Goal: Information Seeking & Learning: Find specific page/section

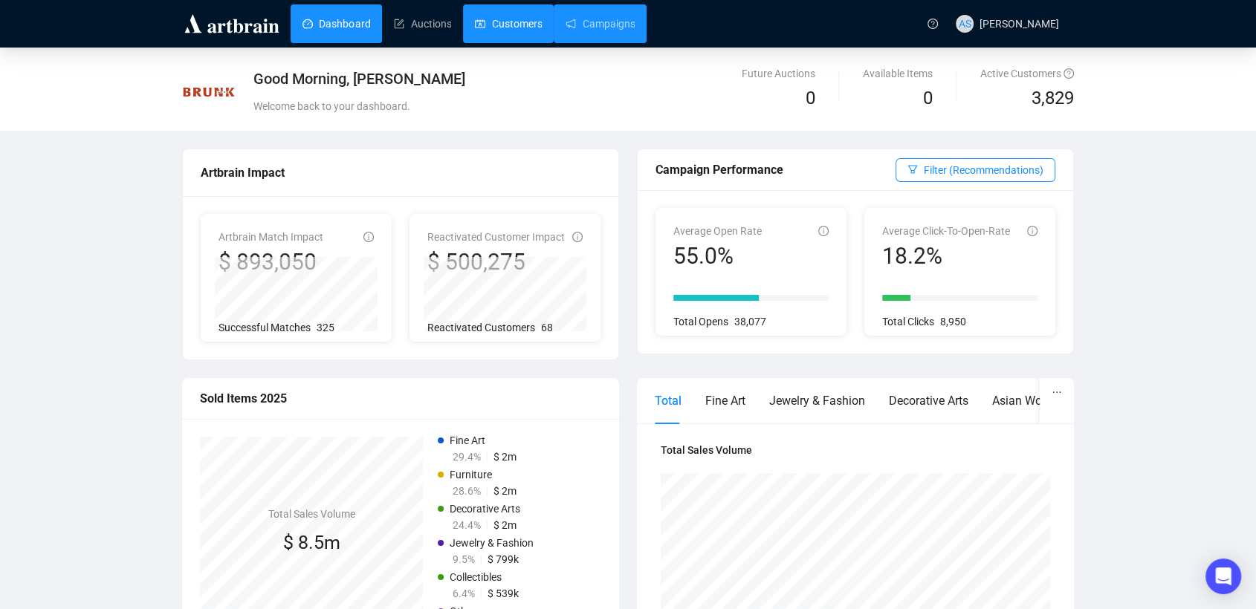
click at [527, 25] on link "Customers" at bounding box center [508, 23] width 67 height 39
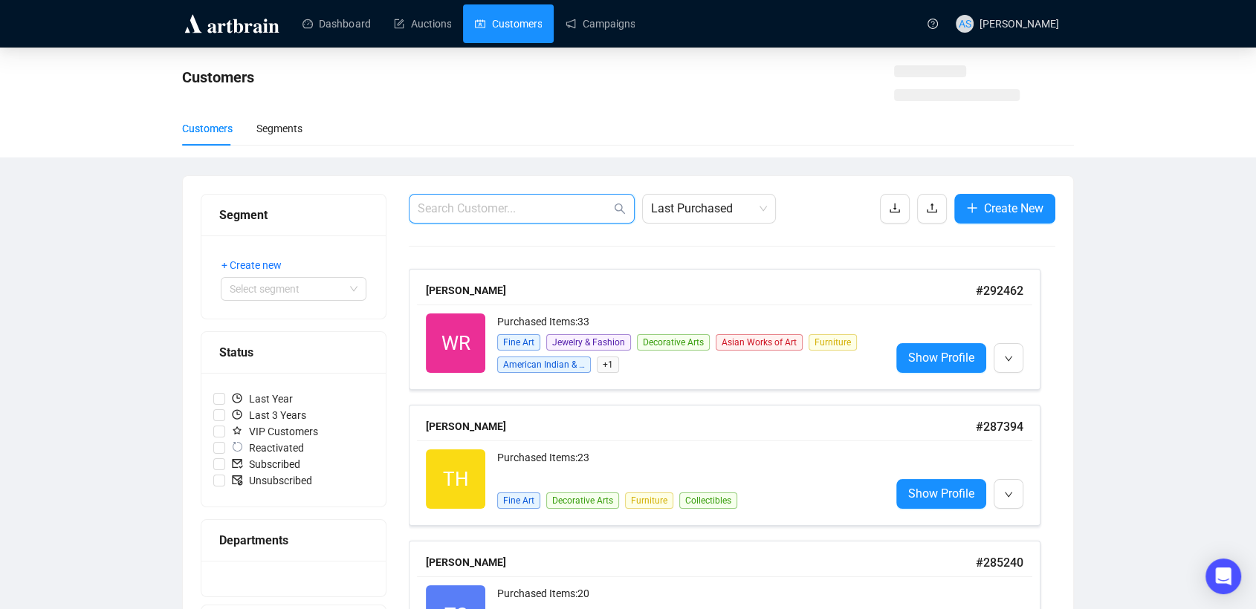
click at [459, 208] on input "text" at bounding box center [514, 209] width 193 height 18
paste input "wmbinteriors@aol.com"
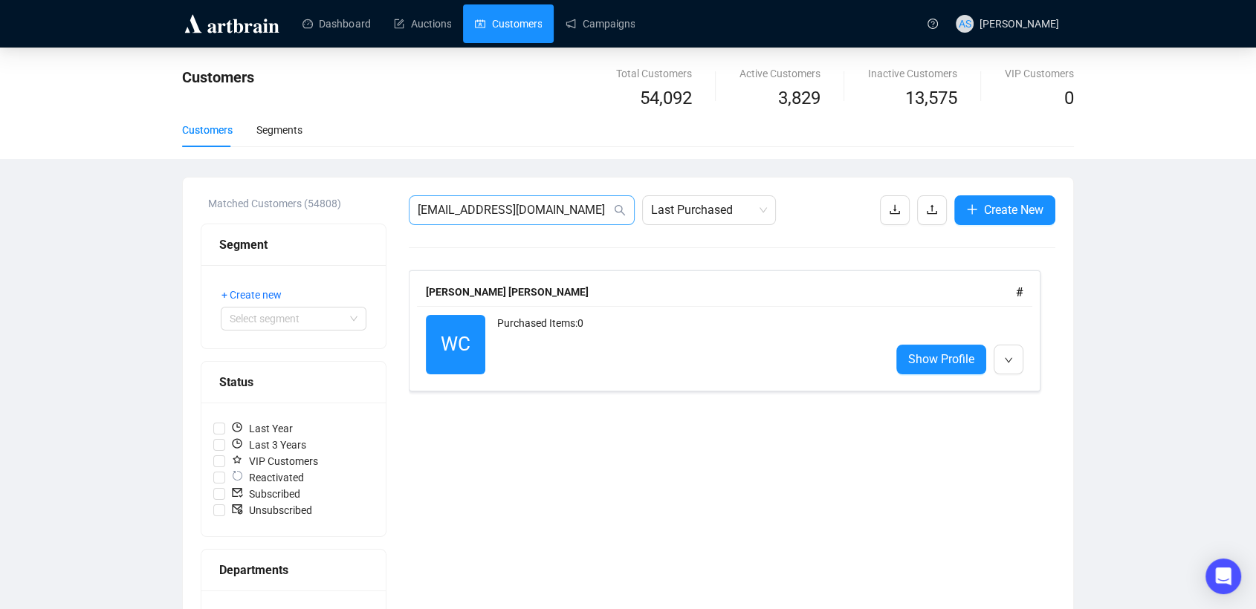
drag, startPoint x: 541, startPoint y: 204, endPoint x: 460, endPoint y: 210, distance: 81.2
click at [441, 206] on span "wmbinteriors@aol.com" at bounding box center [522, 210] width 226 height 30
drag, startPoint x: 446, startPoint y: 207, endPoint x: 374, endPoint y: 198, distance: 72.6
click at [380, 199] on div "Matched Customers (54808) Segment + Create new Select segment Status Last Year …" at bounding box center [628, 557] width 855 height 725
paste input "steveballassoc@comcast.net"
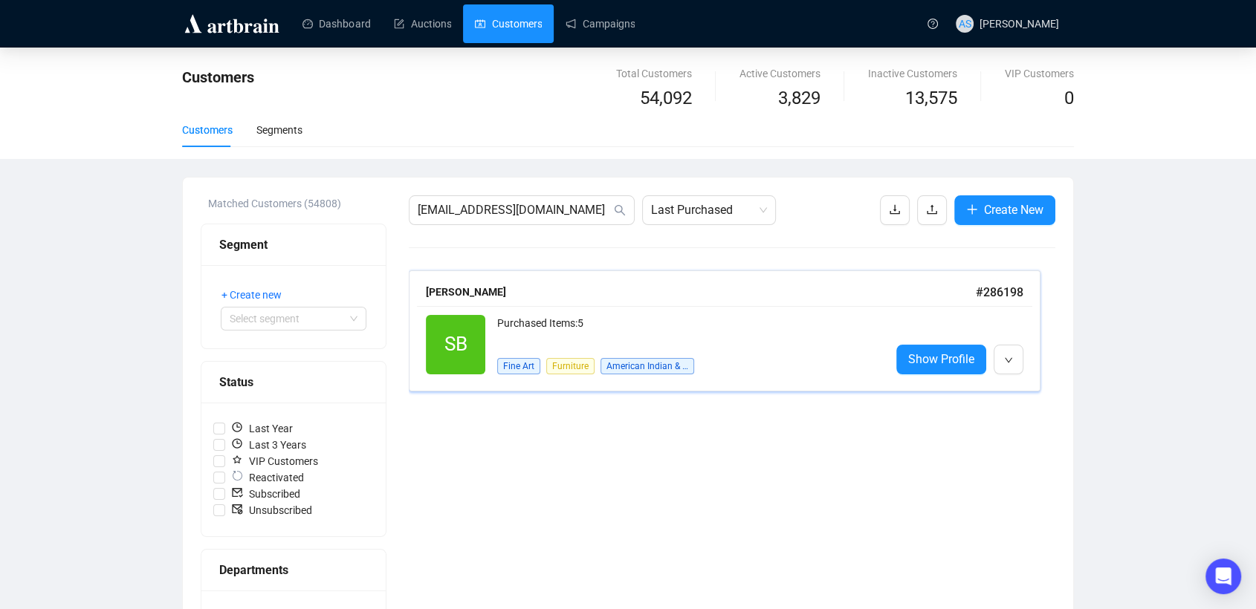
drag, startPoint x: 494, startPoint y: 297, endPoint x: 464, endPoint y: 62, distance: 237.6
drag, startPoint x: 523, startPoint y: 209, endPoint x: 366, endPoint y: 209, distance: 156.8
click at [366, 209] on div "Matched Customers (54808) Segment + Create new Select segment Status Last Year …" at bounding box center [628, 557] width 855 height 725
paste input "meera.ballal@gmail.com"
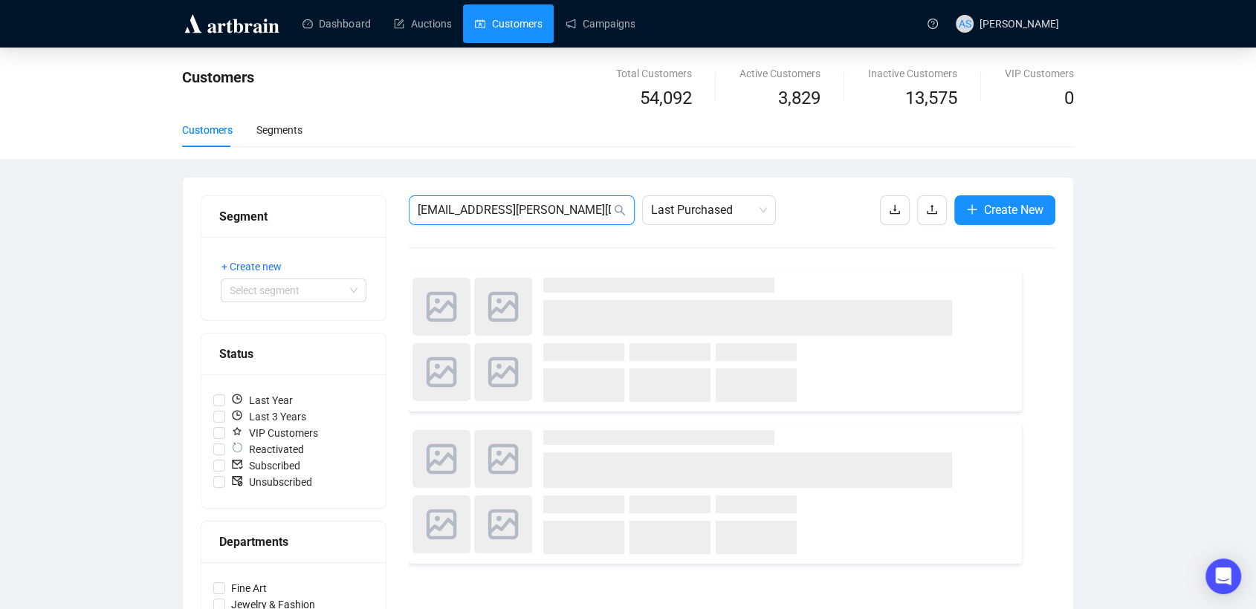
type input "meera.ballal@gmail.com"
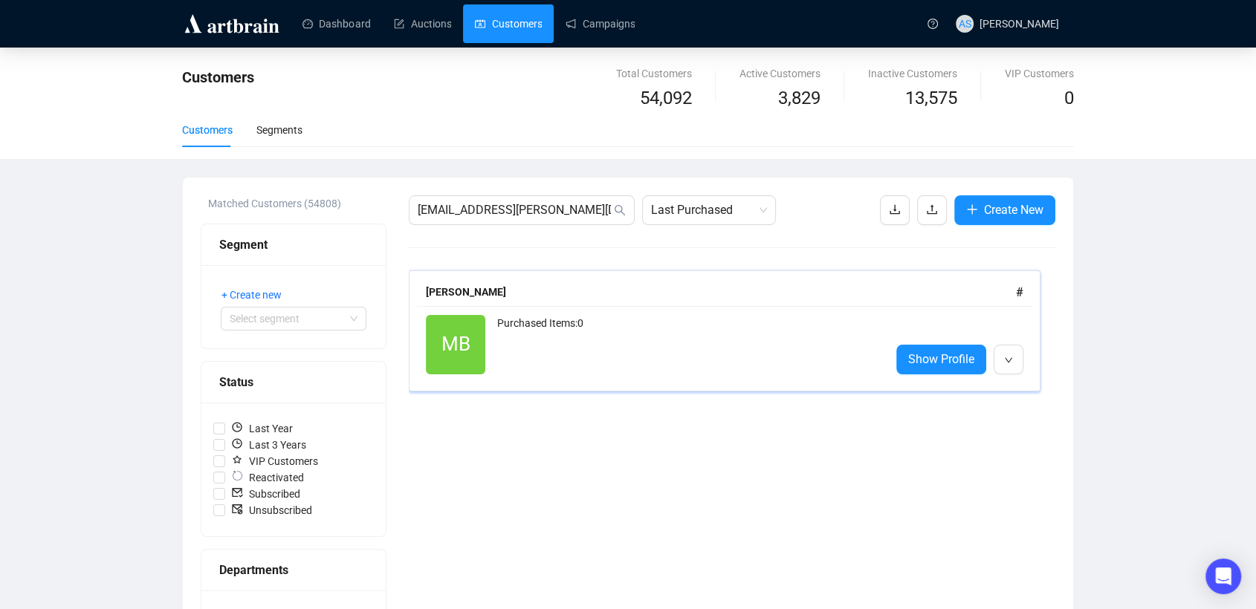
click at [481, 323] on span "MB" at bounding box center [455, 344] width 59 height 59
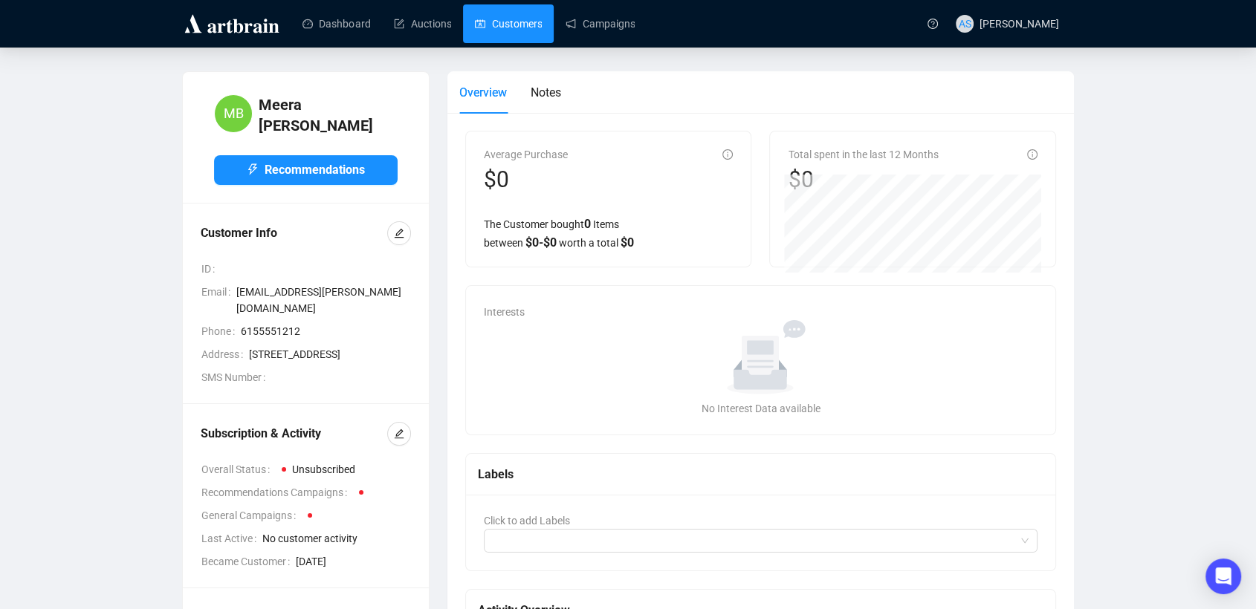
click at [542, 22] on link "Customers" at bounding box center [508, 23] width 67 height 39
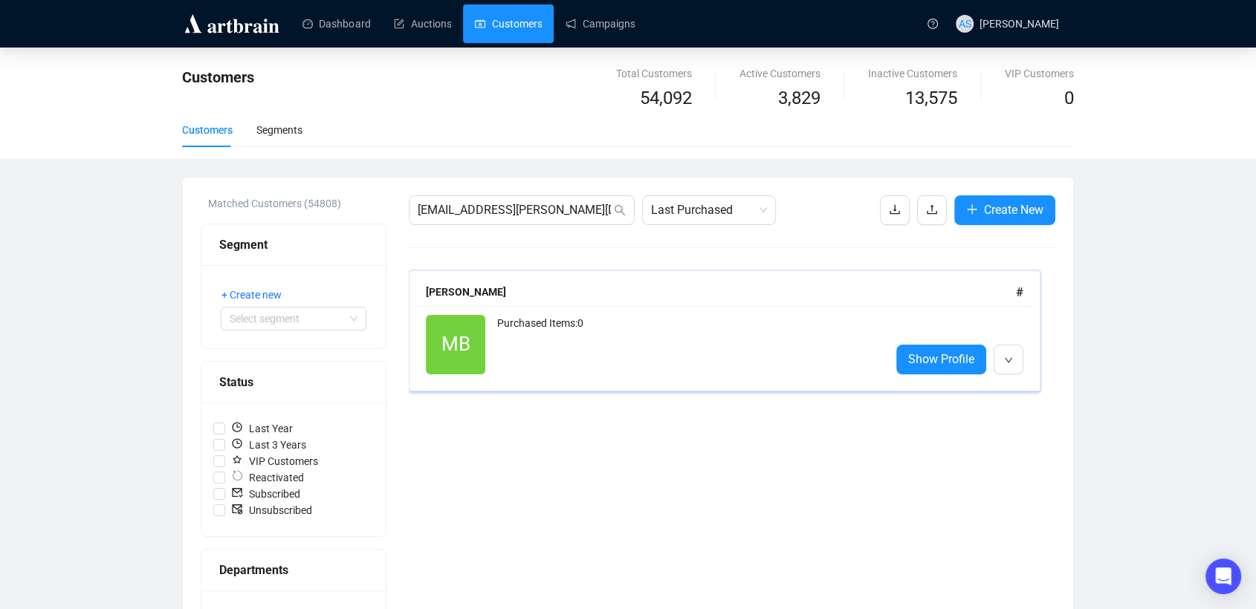
drag, startPoint x: 514, startPoint y: 337, endPoint x: 515, endPoint y: 329, distance: 9.0
drag, startPoint x: 569, startPoint y: 213, endPoint x: 367, endPoint y: 208, distance: 201.5
click at [374, 208] on div "Matched Customers (54808) Segment + Create new Select segment Status Last Year …" at bounding box center [628, 557] width 855 height 725
paste input "c.banissi"
drag, startPoint x: 475, startPoint y: 342, endPoint x: 491, endPoint y: 308, distance: 37.6
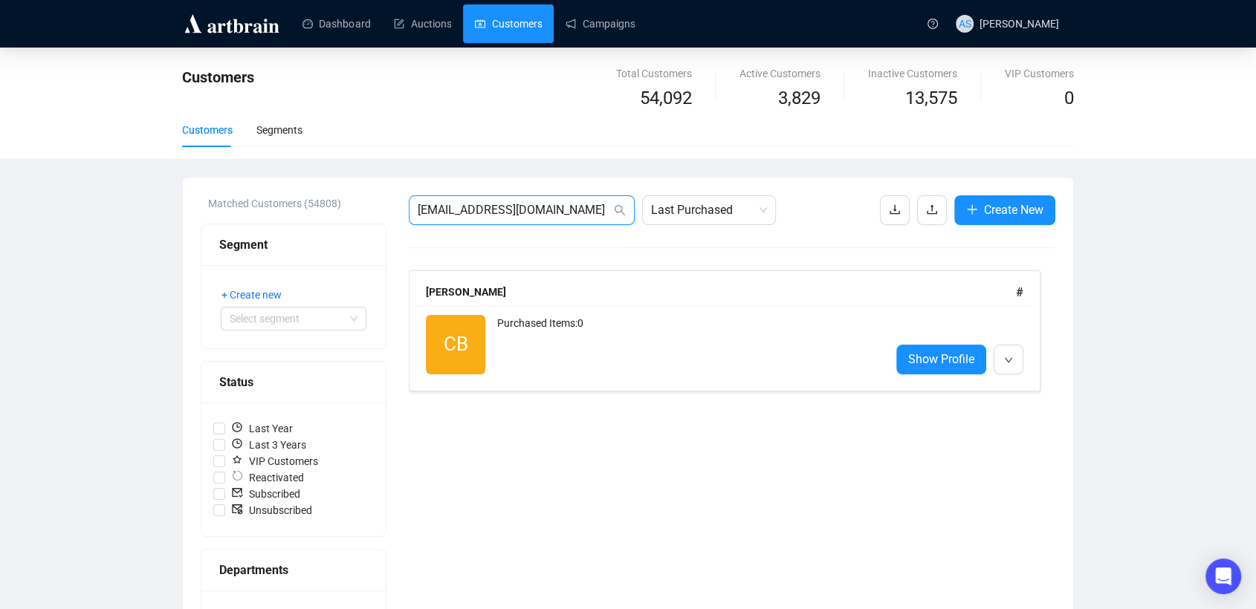
drag, startPoint x: 578, startPoint y: 210, endPoint x: 353, endPoint y: 194, distance: 225.7
click at [353, 194] on div "Matched Customers (54808) Segment + Create new Select segment Status Last Year …" at bounding box center [628, 558] width 890 height 761
paste input "d.barese.artantiques@snet.net"
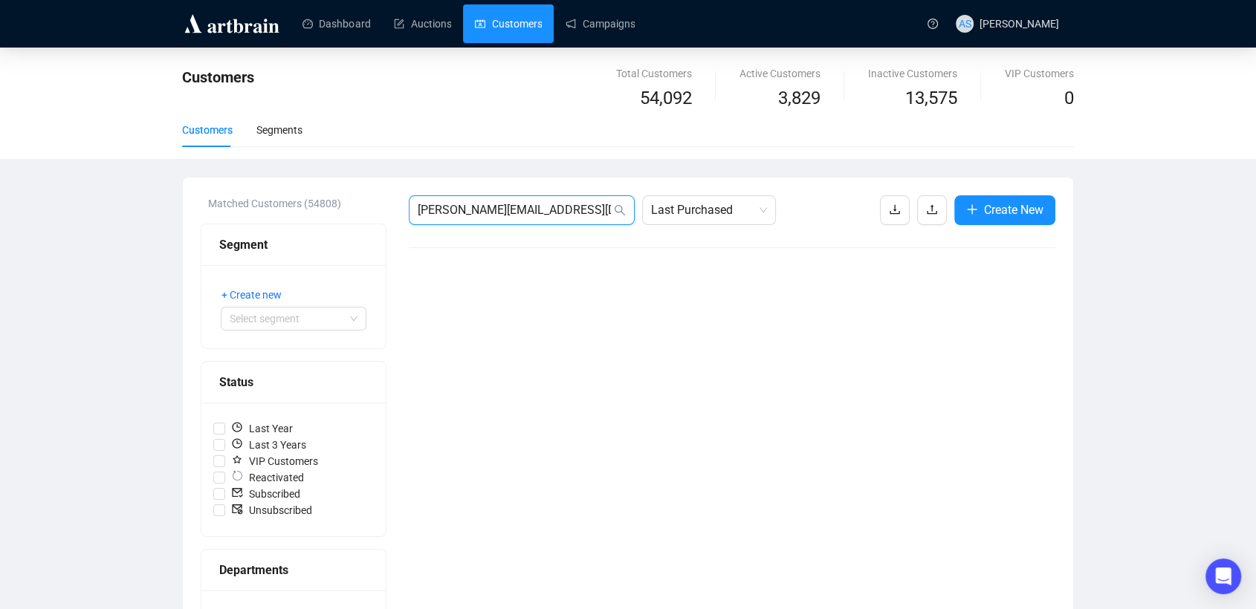
drag, startPoint x: 598, startPoint y: 210, endPoint x: 381, endPoint y: 193, distance: 217.7
click at [381, 193] on div "Matched Customers (54808) Segment + Create new Select segment Status Last Year …" at bounding box center [628, 558] width 890 height 761
paste input "Don Barese Fine Art Antiques"
drag, startPoint x: 475, startPoint y: 212, endPoint x: 676, endPoint y: 209, distance: 201.4
click at [676, 209] on div "Don Barese Fine Art Antiques Last Purchased" at bounding box center [592, 210] width 367 height 30
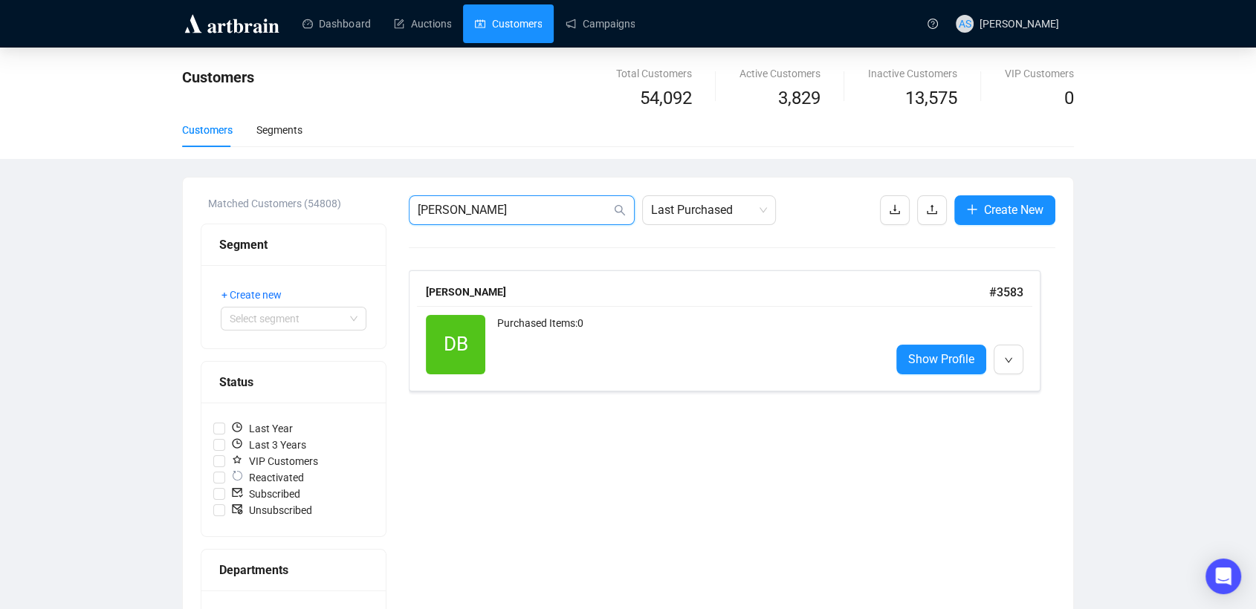
drag, startPoint x: 452, startPoint y: 199, endPoint x: 320, endPoint y: 197, distance: 132.3
click at [321, 197] on div "Matched Customers (54808) Segment + Create new Select segment Status Last Year …" at bounding box center [628, 557] width 855 height 725
paste input "ggb303@gmail.com"
drag, startPoint x: 440, startPoint y: 294, endPoint x: 463, endPoint y: 13, distance: 282.6
drag, startPoint x: 554, startPoint y: 202, endPoint x: 398, endPoint y: 202, distance: 156.1
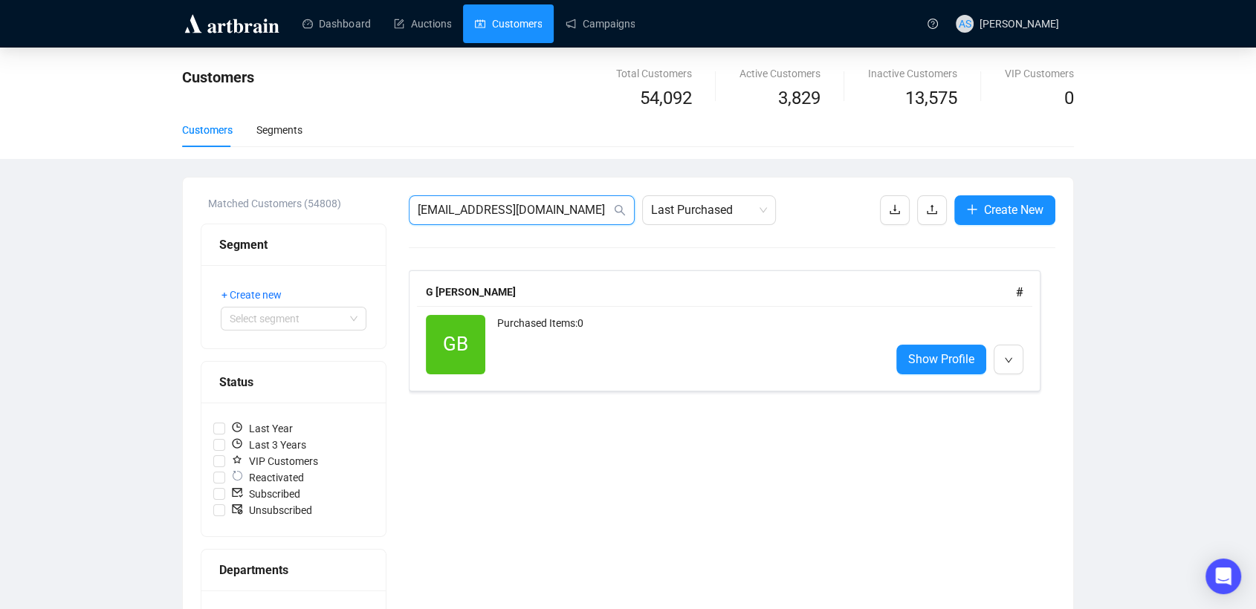
click at [407, 202] on div "Matched Customers (54808) Segment + Create new Select segment Status Last Year …" at bounding box center [628, 557] width 855 height 725
paste input "john.barnes@dinsmore"
drag, startPoint x: 580, startPoint y: 216, endPoint x: 338, endPoint y: 209, distance: 241.7
click at [338, 209] on div "Matched Customers (54808) Segment + Create new Select segment Status Last Year …" at bounding box center [628, 557] width 855 height 725
paste input "kwbarnes26@gmail"
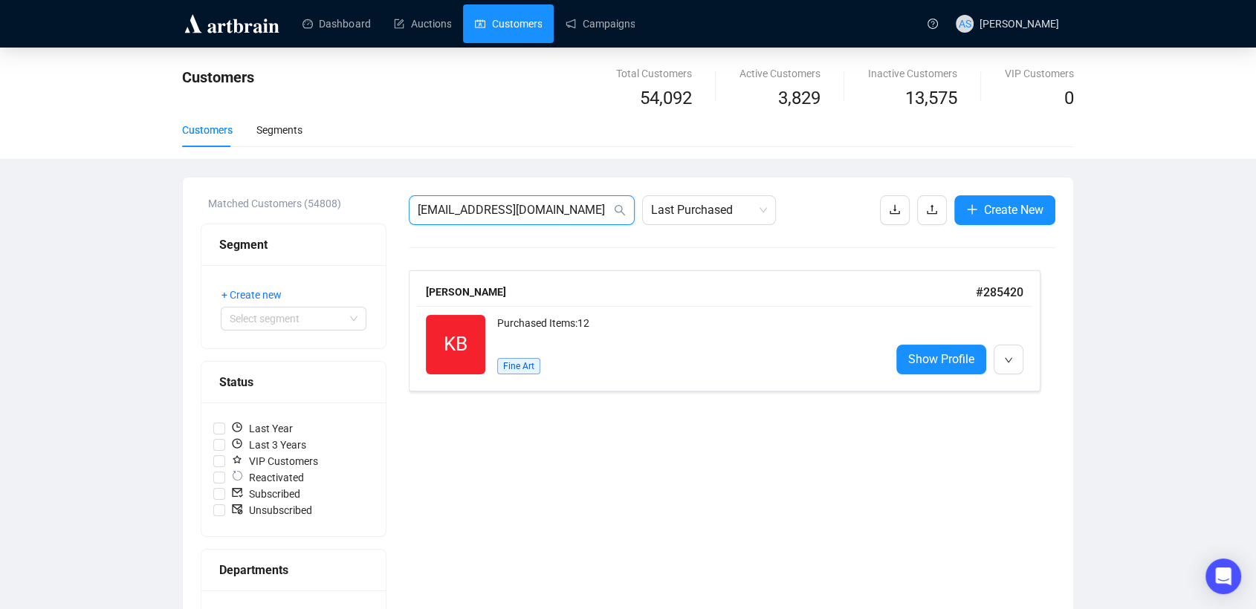
drag, startPoint x: 572, startPoint y: 215, endPoint x: 336, endPoint y: 207, distance: 236.5
click at [336, 207] on div "Matched Customers (54808) Segment + Create new Select segment Status Last Year …" at bounding box center [628, 557] width 855 height 725
paste input "abarnwell@spelman.edu"
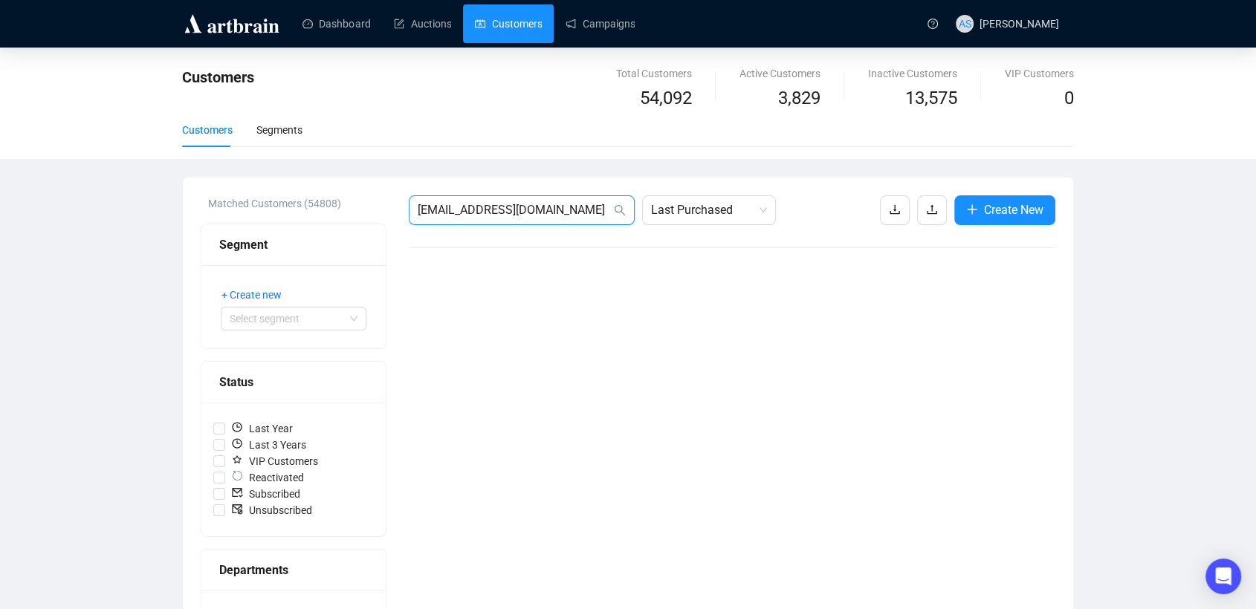
drag, startPoint x: 598, startPoint y: 210, endPoint x: 345, endPoint y: 218, distance: 253.6
click at [345, 218] on div "Matched Customers (54808) Segment + Create new Select segment Status Last Year …" at bounding box center [628, 557] width 855 height 725
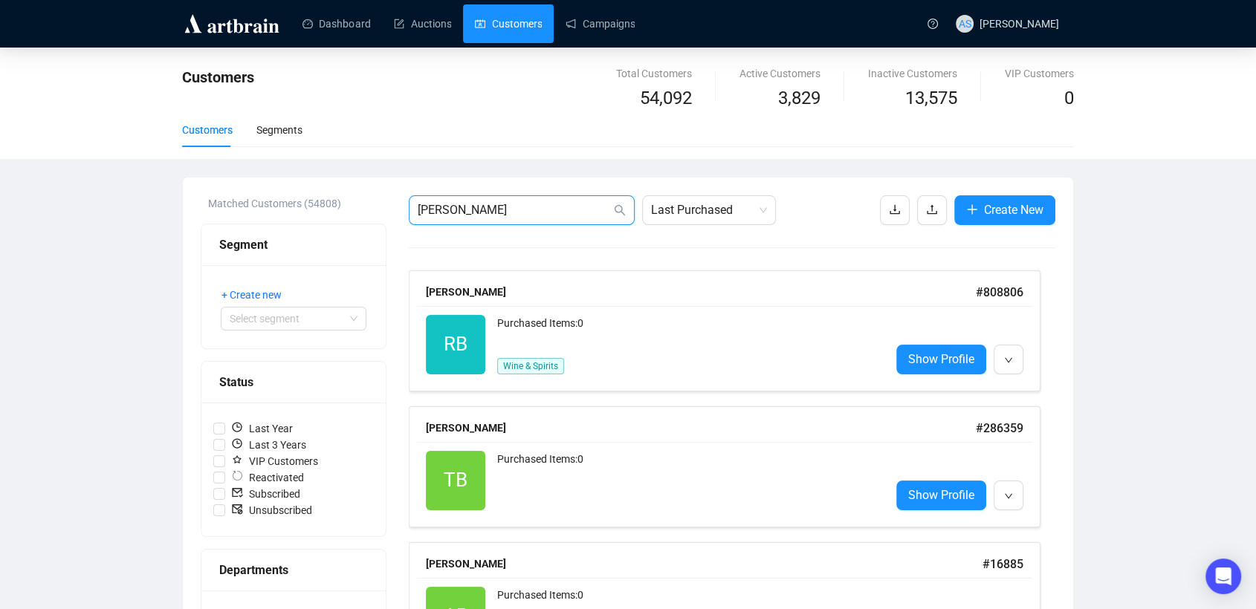
drag, startPoint x: 513, startPoint y: 212, endPoint x: 290, endPoint y: 212, distance: 223.0
click at [290, 212] on div "Matched Customers (54808) Segment + Create new Select segment Status Last Year …" at bounding box center [628, 557] width 855 height 725
paste input "james@jamesbarronart.com"
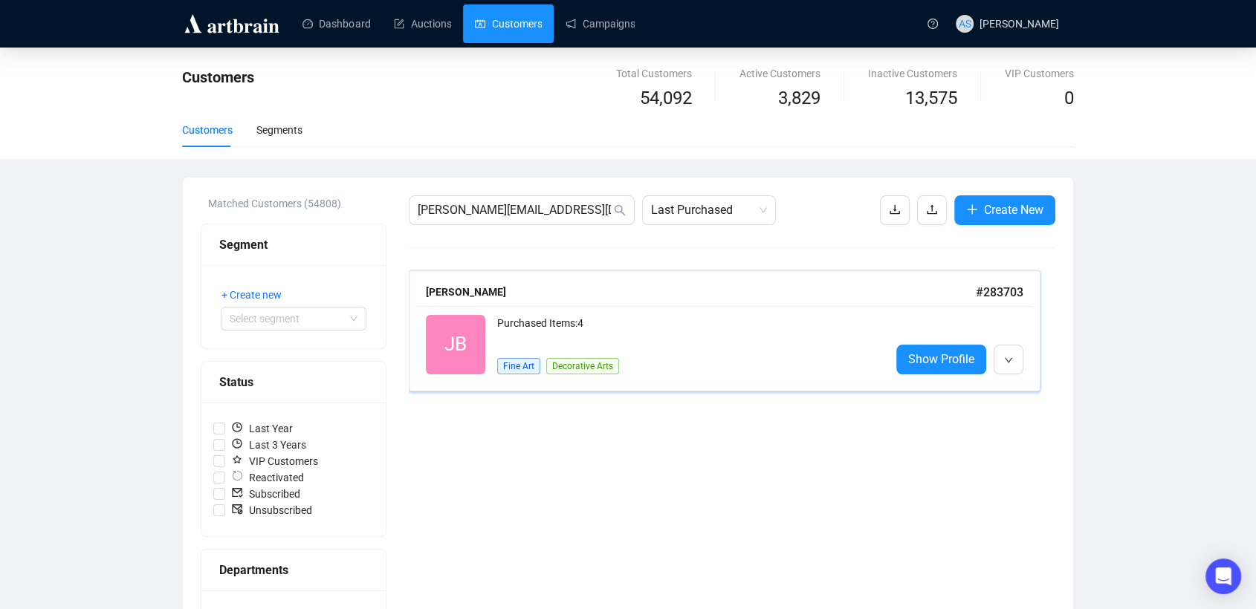
drag, startPoint x: 572, startPoint y: 305, endPoint x: 589, endPoint y: 307, distance: 18.0
drag, startPoint x: 589, startPoint y: 216, endPoint x: 320, endPoint y: 199, distance: 269.6
click at [320, 199] on div "Matched Customers (54808) Segment + Create new Select segment Status Last Year …" at bounding box center [628, 557] width 855 height 725
paste input "publicinfo@lacma.org"
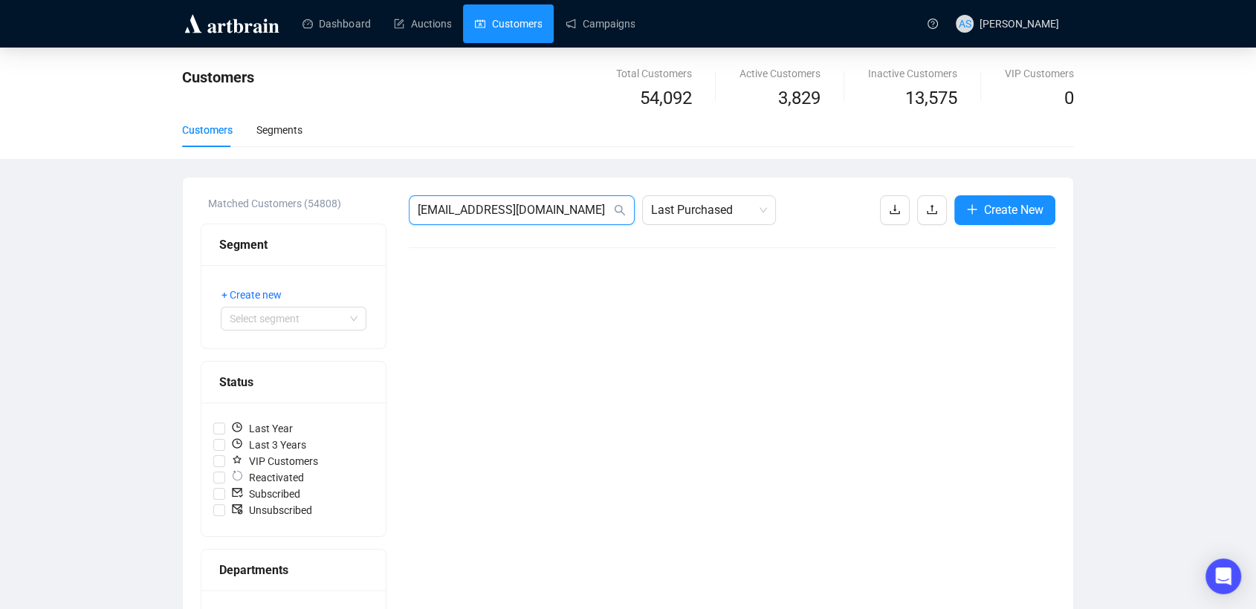
drag, startPoint x: 548, startPoint y: 216, endPoint x: 315, endPoint y: 213, distance: 232.7
click at [317, 213] on div "Matched Customers (54808) Segment + Create new Select segment Status Last Year …" at bounding box center [628, 557] width 855 height 725
paste input "tedbarry01@yahoo.com"
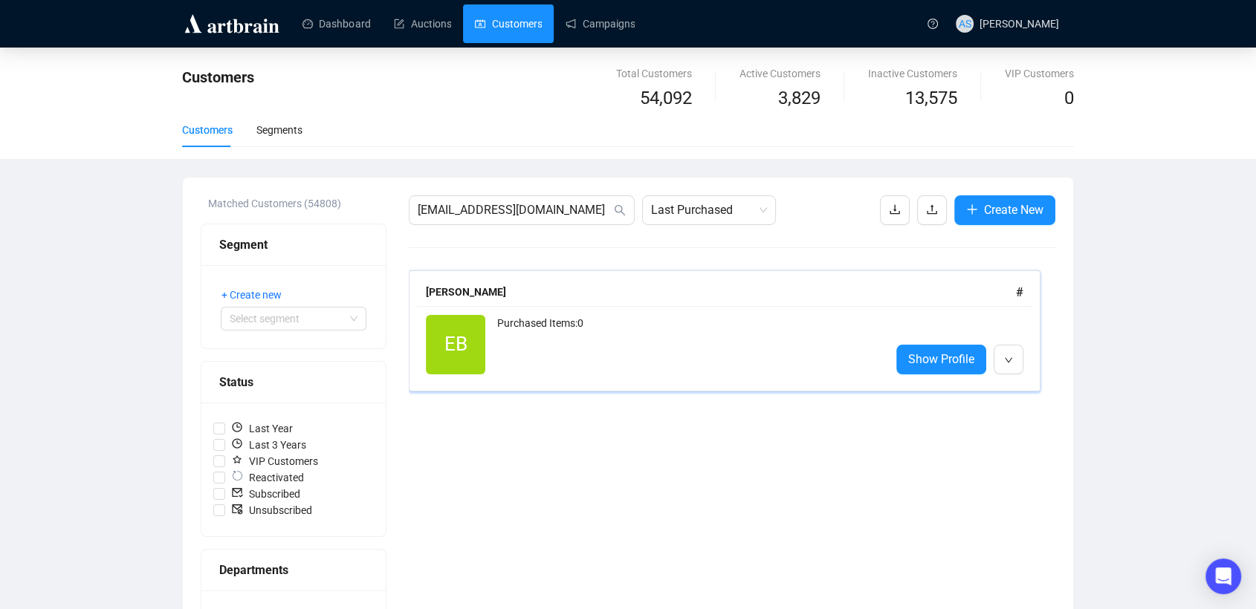
drag, startPoint x: 488, startPoint y: 324, endPoint x: 490, endPoint y: 308, distance: 15.7
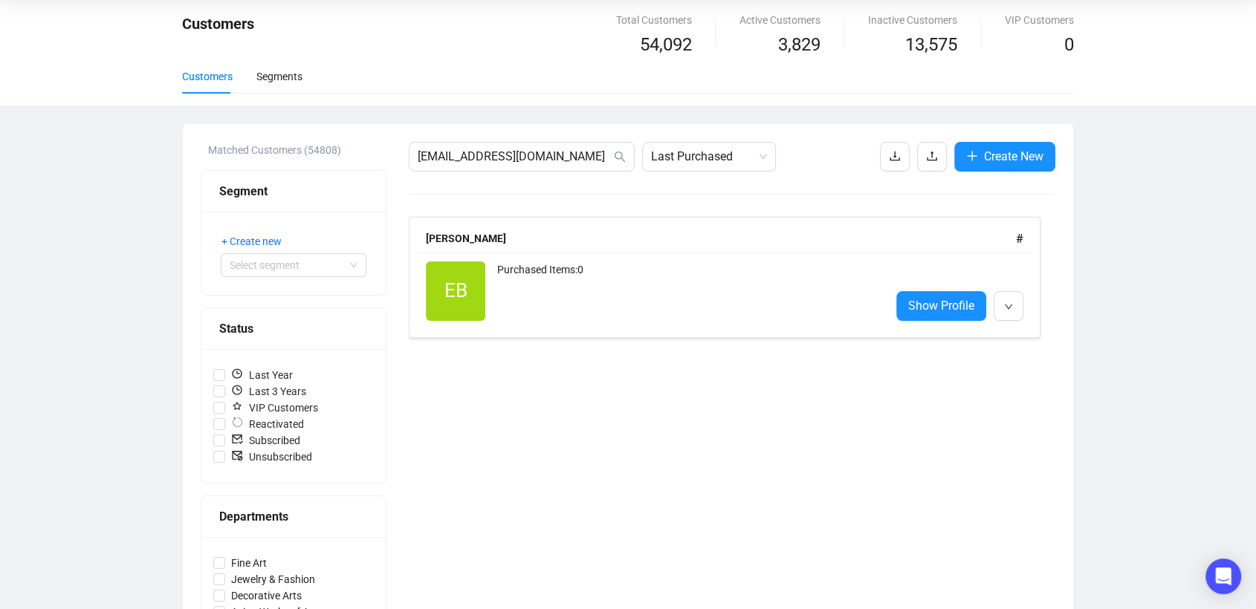
scroll to position [83, 0]
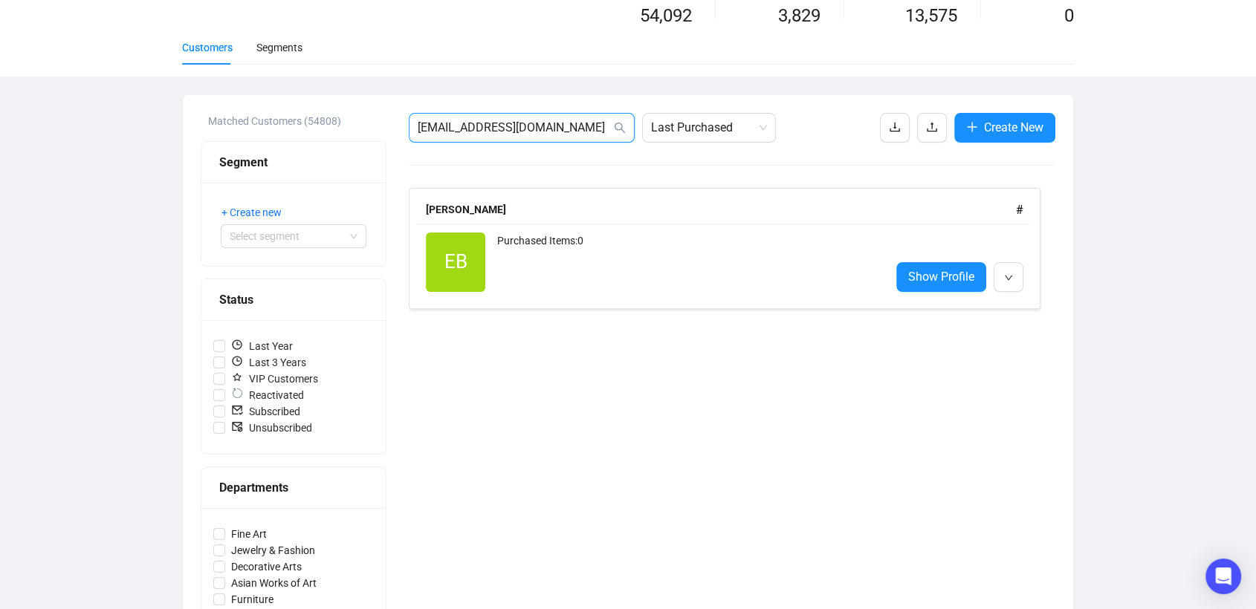
drag, startPoint x: 578, startPoint y: 134, endPoint x: 250, endPoint y: 129, distance: 327.1
click at [250, 129] on div "Matched Customers (54808) Segment + Create new Select segment Status Last Year …" at bounding box center [628, 475] width 855 height 725
paste input "Beech Creek Farms"
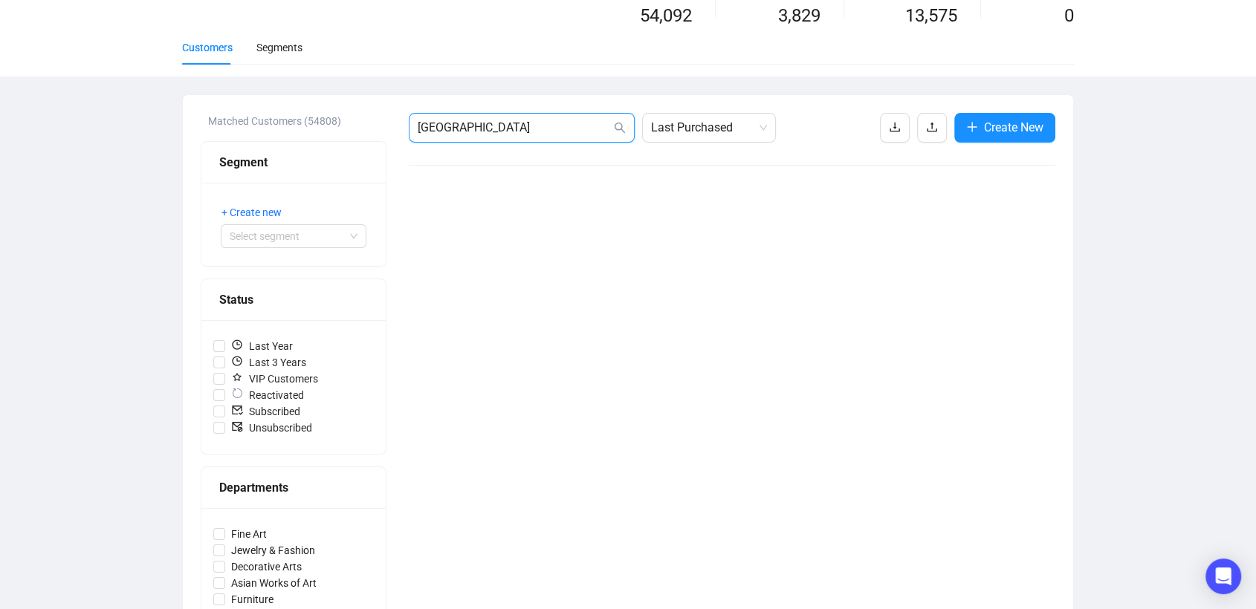
drag, startPoint x: 452, startPoint y: 132, endPoint x: 359, endPoint y: 132, distance: 92.9
click at [359, 132] on div "Matched Customers (54808) Segment + Create new Select segment Status Last Year …" at bounding box center [628, 475] width 855 height 725
type input "baskerville"
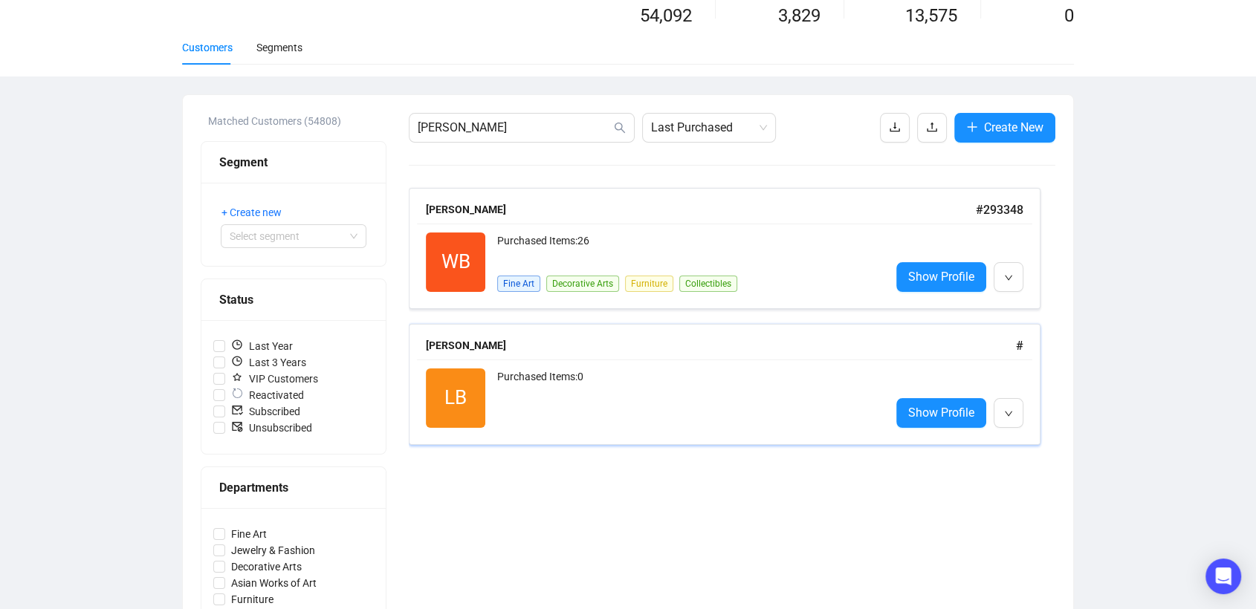
drag, startPoint x: 493, startPoint y: 355, endPoint x: 591, endPoint y: 38, distance: 332.2
click at [479, 207] on div "William Baskerville" at bounding box center [701, 209] width 550 height 16
drag, startPoint x: 505, startPoint y: 222, endPoint x: 536, endPoint y: 1, distance: 222.8
drag, startPoint x: 494, startPoint y: 129, endPoint x: 387, endPoint y: 129, distance: 107.0
click at [387, 129] on div "Matched Customers (54808) Segment + Create new Select segment Status Last Year …" at bounding box center [628, 475] width 855 height 725
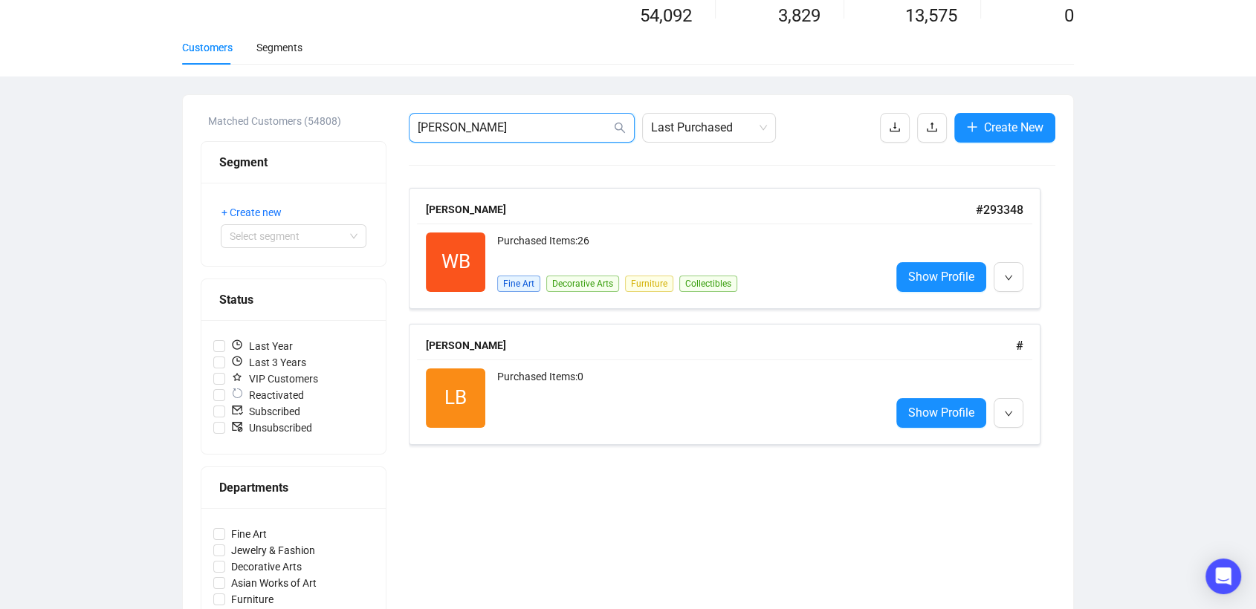
paste input "ryantbeadles@gmail.com"
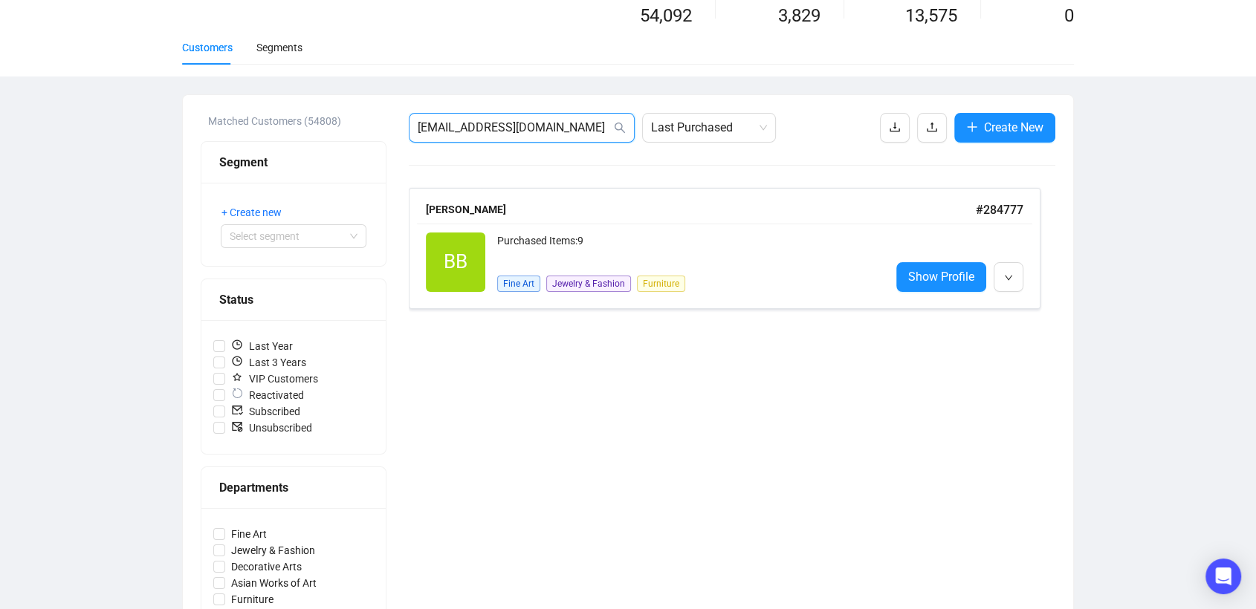
drag, startPoint x: 580, startPoint y: 129, endPoint x: 297, endPoint y: 129, distance: 282.4
click at [298, 129] on div "Matched Customers (54808) Segment + Create new Select segment Status Last Year …" at bounding box center [628, 475] width 855 height 725
paste input "dp"
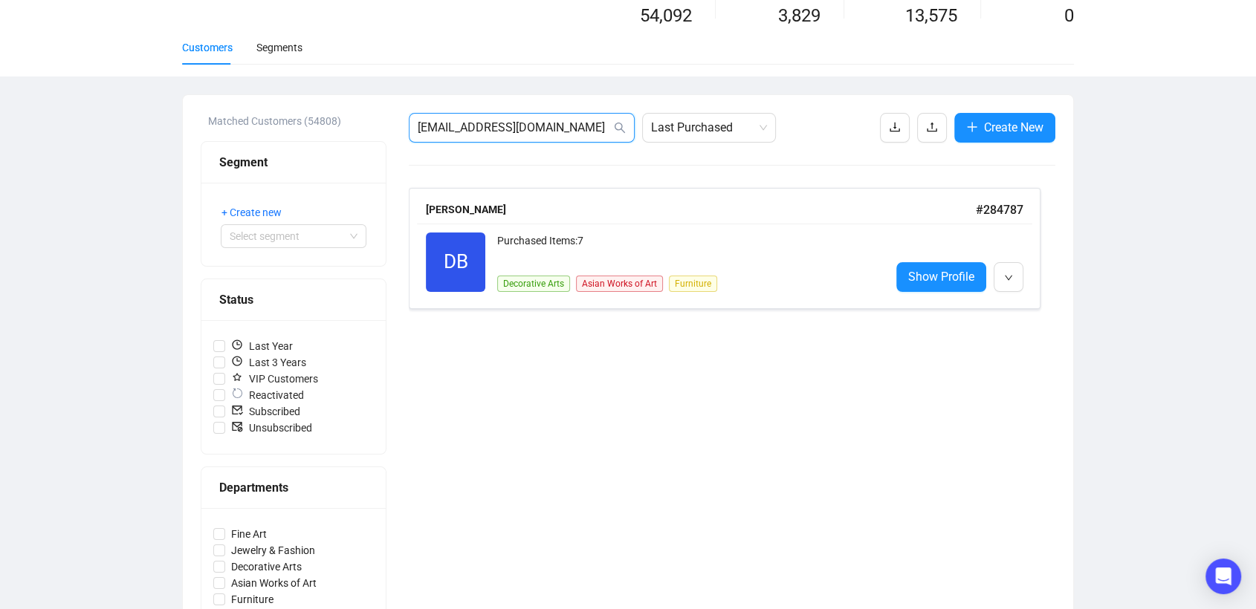
drag, startPoint x: 529, startPoint y: 127, endPoint x: 339, endPoint y: 114, distance: 190.7
click at [339, 114] on div "Matched Customers (54808) Segment + Create new Select segment Status Last Year …" at bounding box center [628, 475] width 855 height 725
paste input "tiffanybeasley.appraiser"
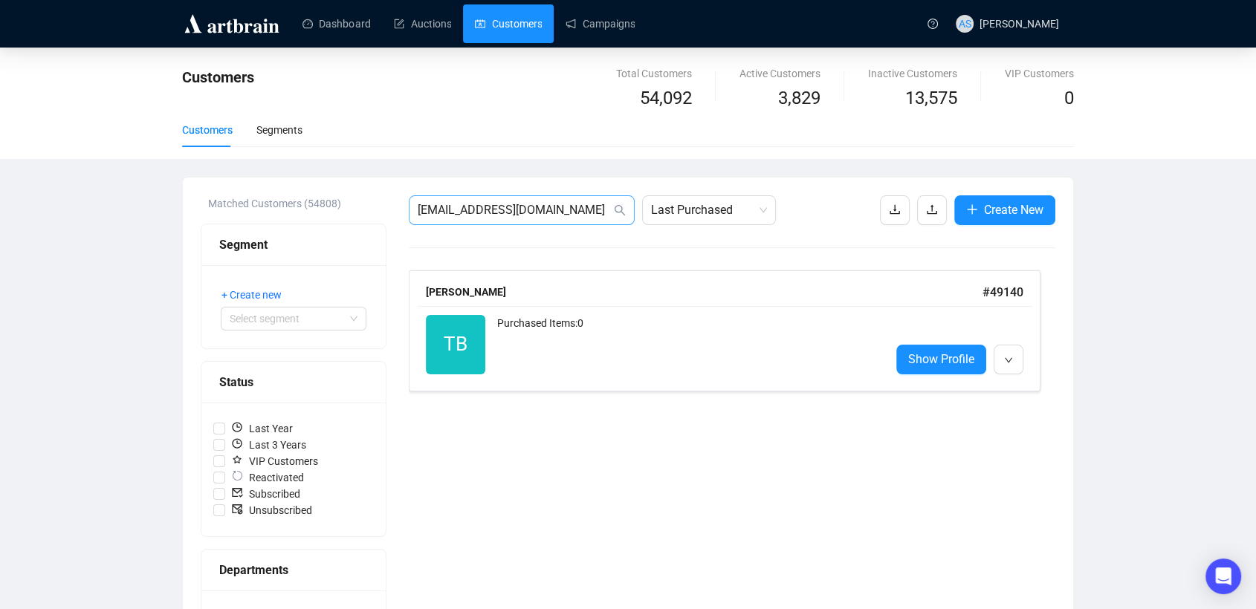
click at [586, 200] on span "tiffanybeasley.appraiser@gmail.com" at bounding box center [522, 210] width 226 height 30
paste input "atlanticwildfowl@verizon.net"
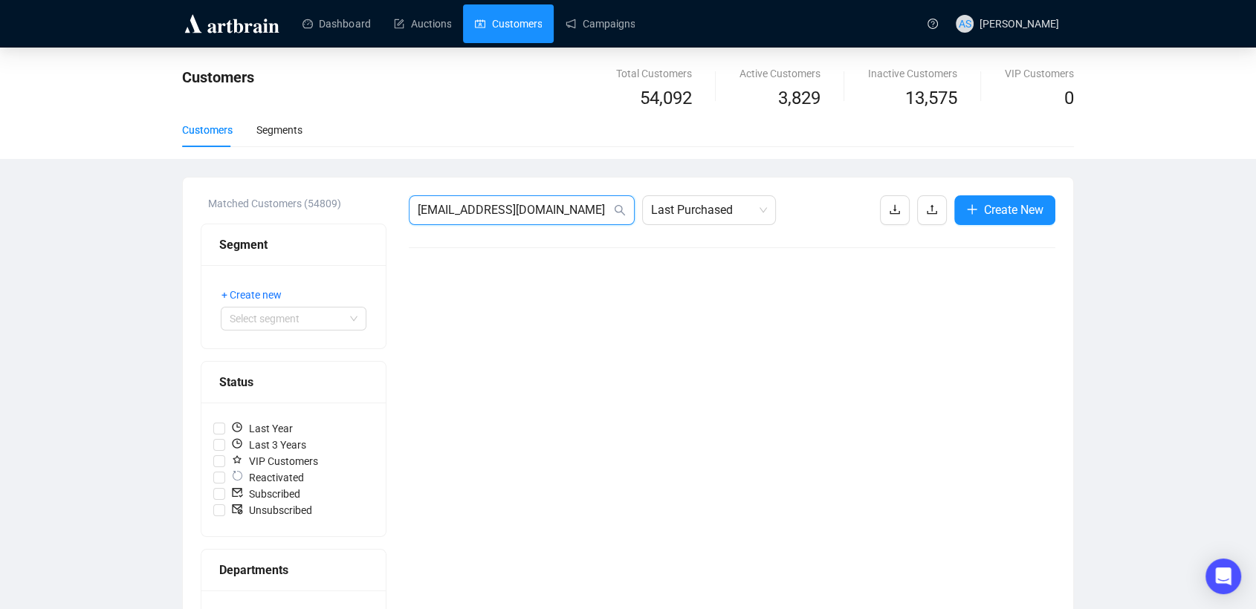
click at [583, 210] on input "atlanticwildfowl@verizon.net" at bounding box center [514, 210] width 193 height 18
drag, startPoint x: 540, startPoint y: 215, endPoint x: 343, endPoint y: 204, distance: 196.5
click at [355, 208] on div "Matched Customers (54809) Segment + Create new Select segment Status Last Year …" at bounding box center [628, 557] width 855 height 725
paste input "karen.bechtel@carlyle.com"
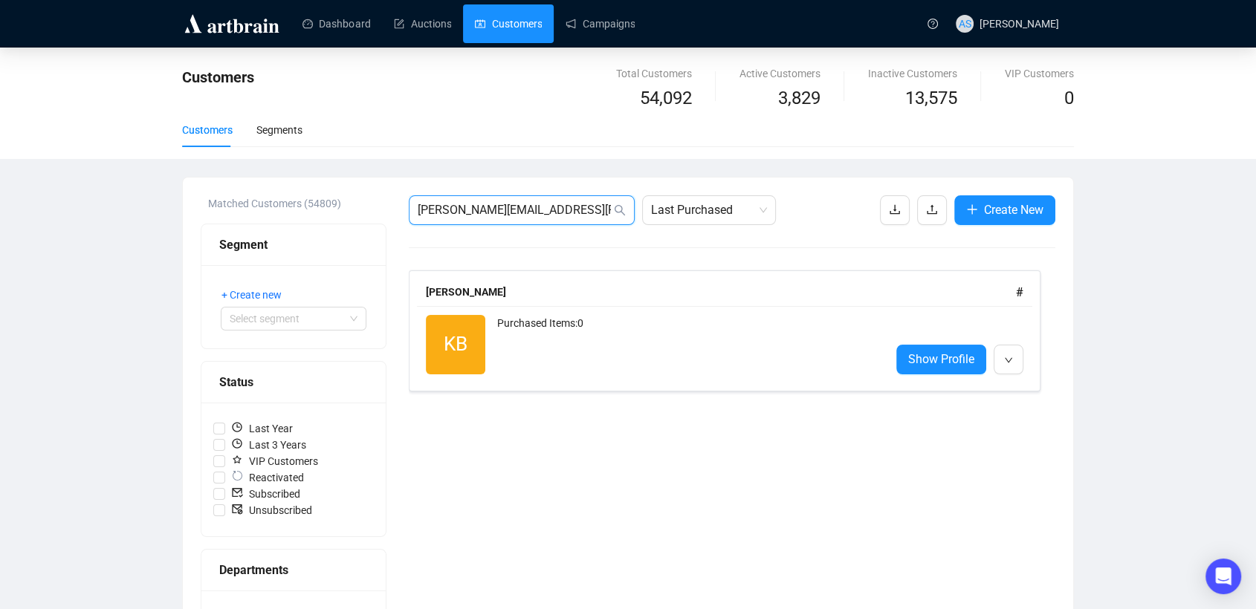
drag, startPoint x: 550, startPoint y: 213, endPoint x: 289, endPoint y: 193, distance: 261.7
click at [289, 193] on div "Matched Customers (54809) Segment + Create new Select segment Status Last Year …" at bounding box center [628, 558] width 890 height 761
paste input "jamespbecker@yahoo"
drag, startPoint x: 534, startPoint y: 204, endPoint x: 398, endPoint y: 203, distance: 135.3
click at [400, 203] on div "Matched Customers (54809) Segment + Create new Select segment Status Last Year …" at bounding box center [628, 557] width 855 height 725
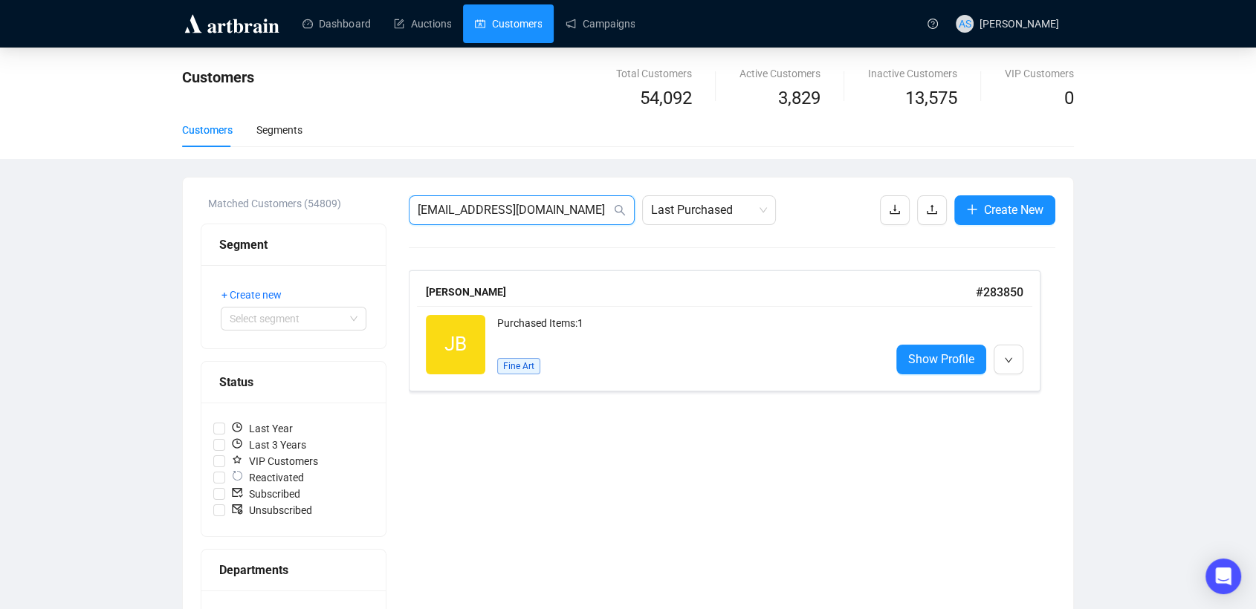
paste input "ohn@beckerandhouse"
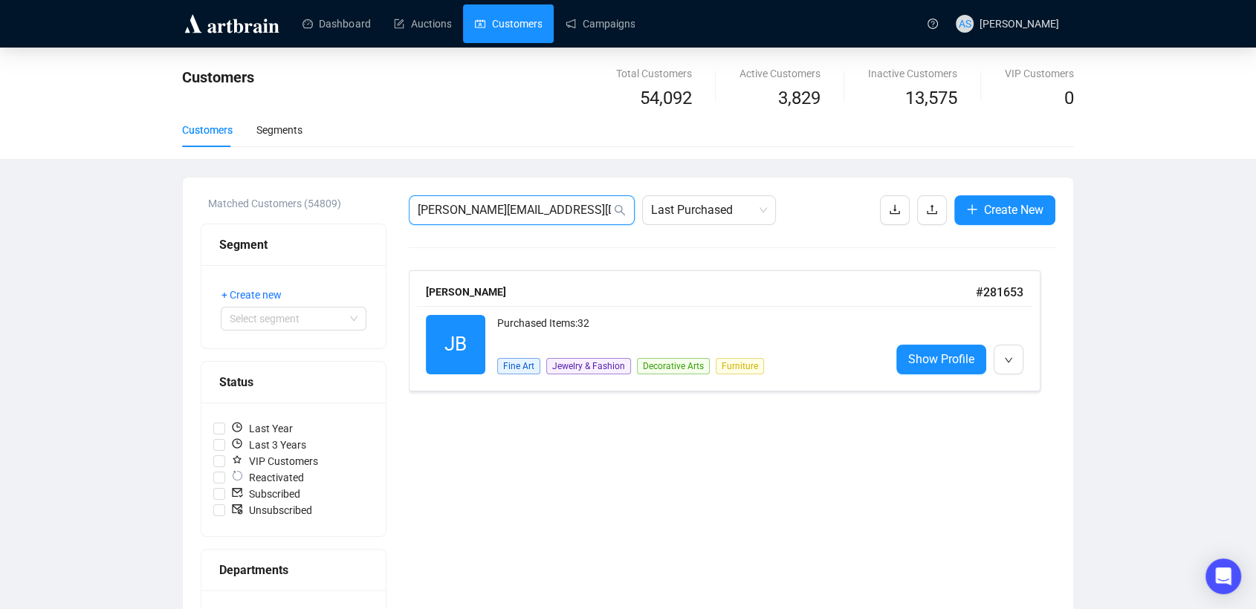
drag, startPoint x: 473, startPoint y: 203, endPoint x: 358, endPoint y: 195, distance: 116.2
click at [392, 198] on div "Matched Customers (54809) Segment + Create new Select segment Status Last Year …" at bounding box center [628, 557] width 855 height 725
paste input "beersc@cox.net"
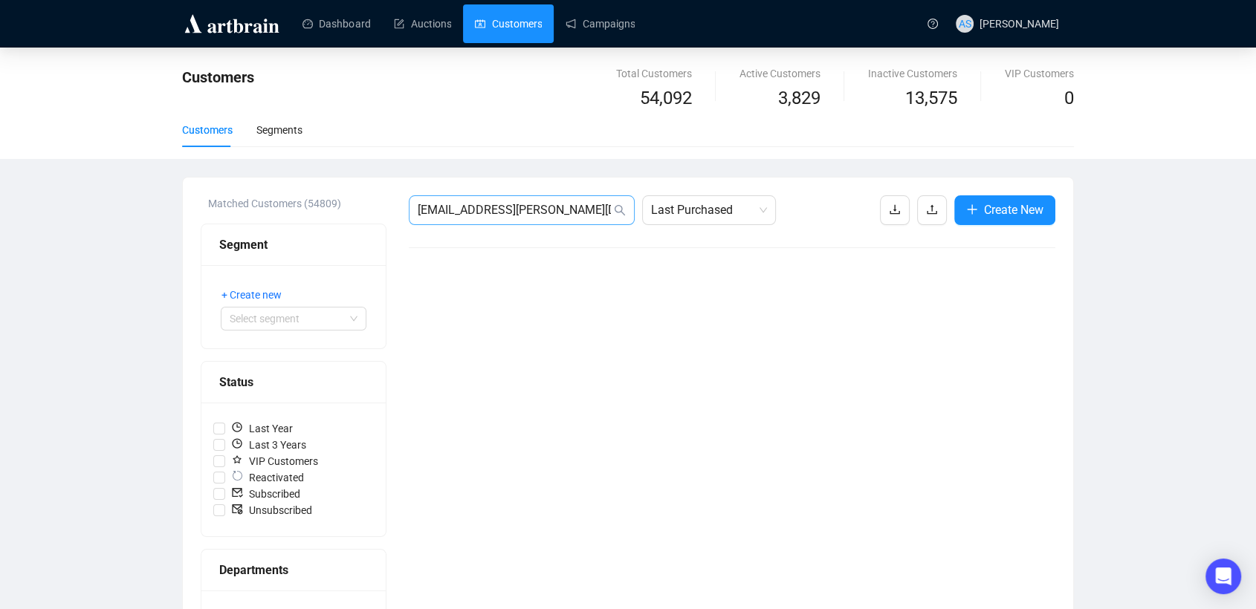
drag, startPoint x: 567, startPoint y: 219, endPoint x: 422, endPoint y: 211, distance: 145.2
click at [422, 211] on span "beersc@cox.net" at bounding box center [522, 210] width 226 height 30
click at [288, 210] on div "Matched Customers (54809) Segment + Create new Select segment Status Last Year …" at bounding box center [628, 557] width 855 height 725
paste input "wayne.belger@belgerfarms.com"
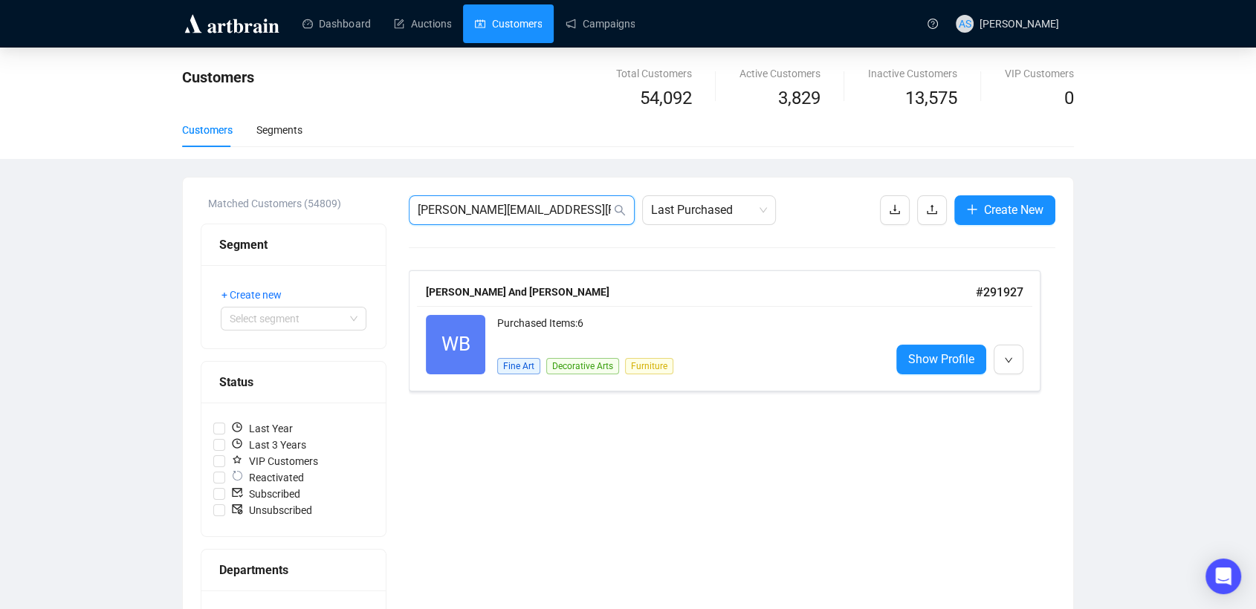
drag, startPoint x: 591, startPoint y: 208, endPoint x: 345, endPoint y: 206, distance: 246.0
click at [345, 206] on div "Matched Customers (54809) Segment + Create new Select segment Status Last Year …" at bounding box center [628, 557] width 855 height 725
paste input "hwmuseum@headley-whitney.org"
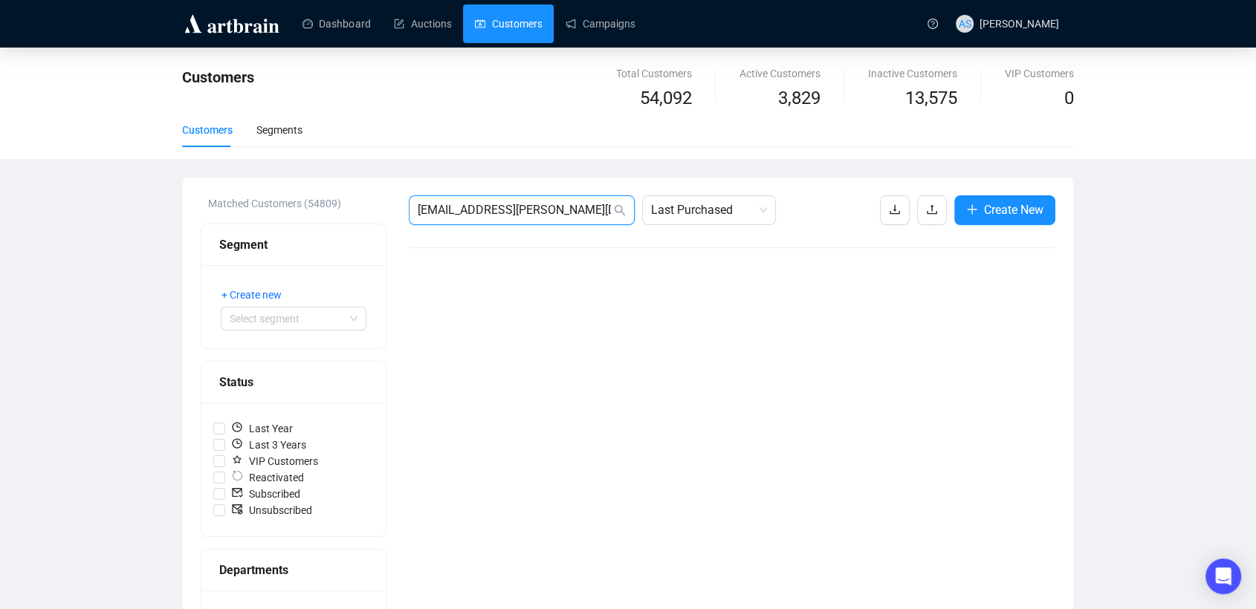
drag, startPoint x: 607, startPoint y: 211, endPoint x: 358, endPoint y: 206, distance: 249.0
click at [358, 206] on div "Matched Customers (54809) Segment + Create new Select segment Status Last Year …" at bounding box center [628, 557] width 855 height 725
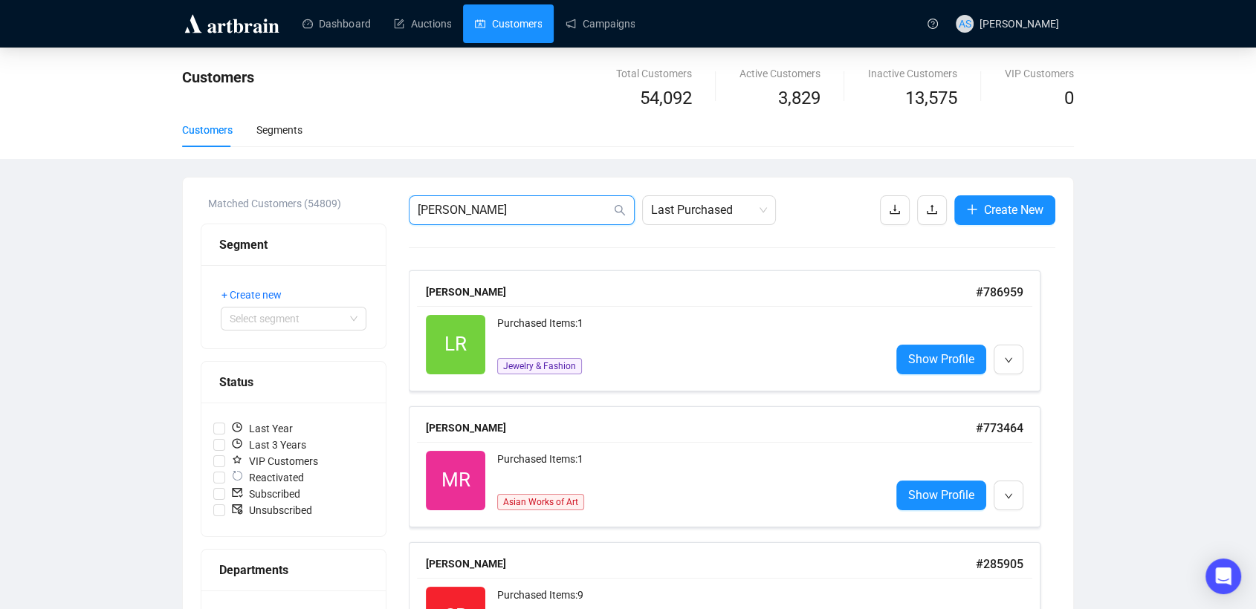
drag, startPoint x: 476, startPoint y: 207, endPoint x: 358, endPoint y: 211, distance: 117.5
paste input "ebell@clarkart.edu"
type input "ebell@clarkart.edu"
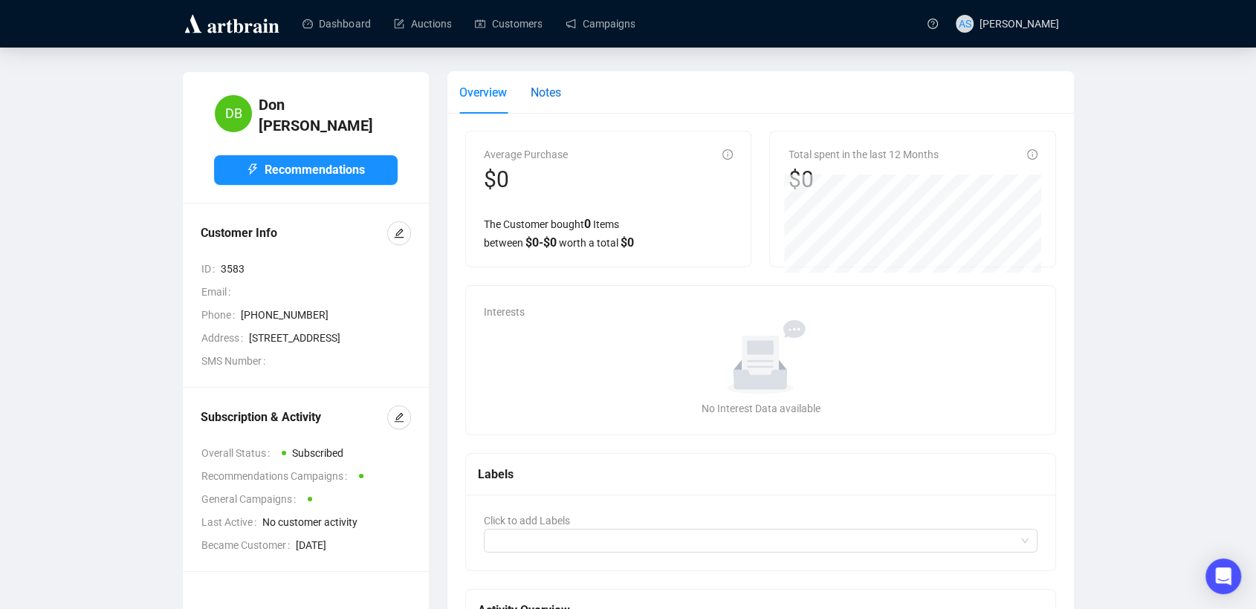
click at [541, 97] on span "Notes" at bounding box center [546, 92] width 30 height 14
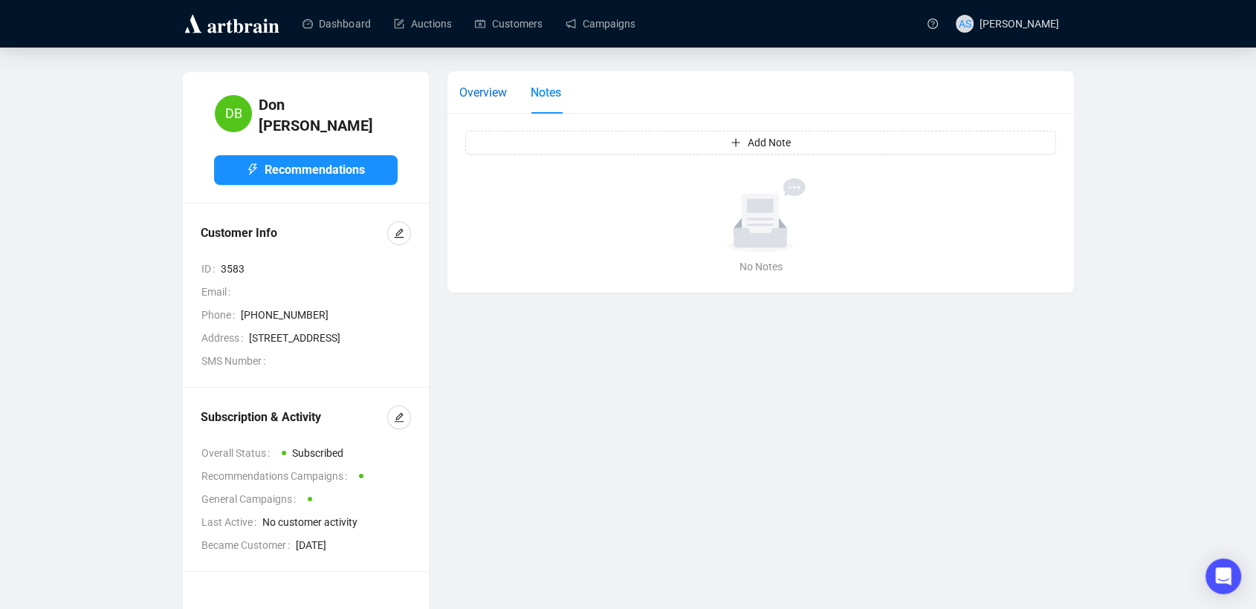
click at [482, 93] on span "Overview" at bounding box center [483, 92] width 48 height 14
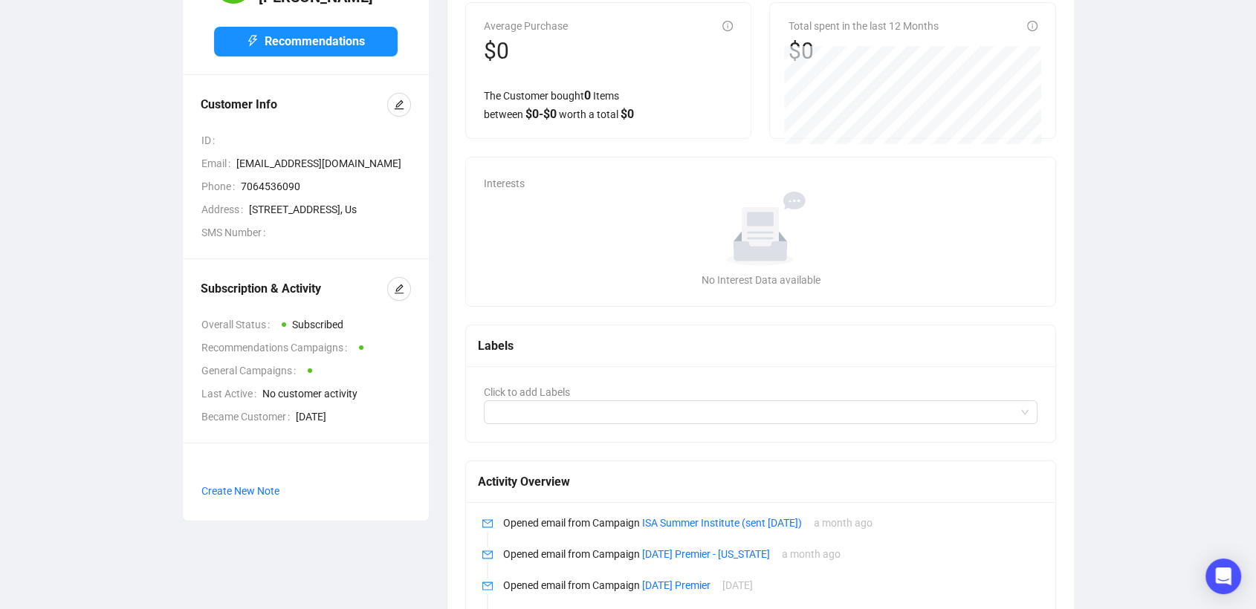
scroll to position [80, 0]
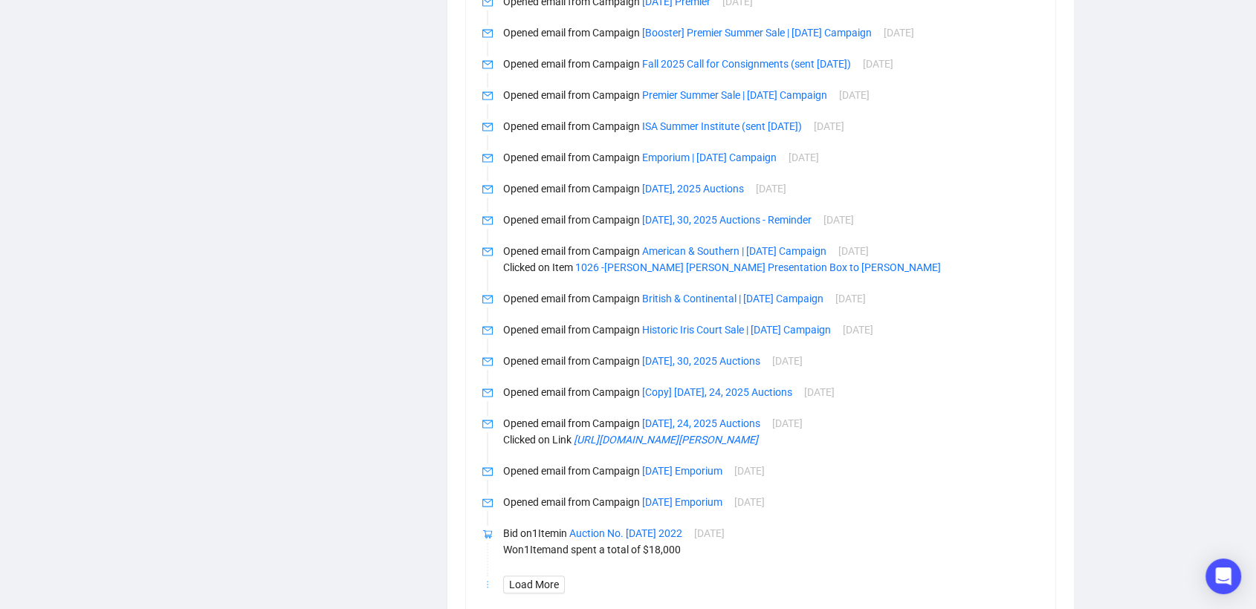
scroll to position [695, 0]
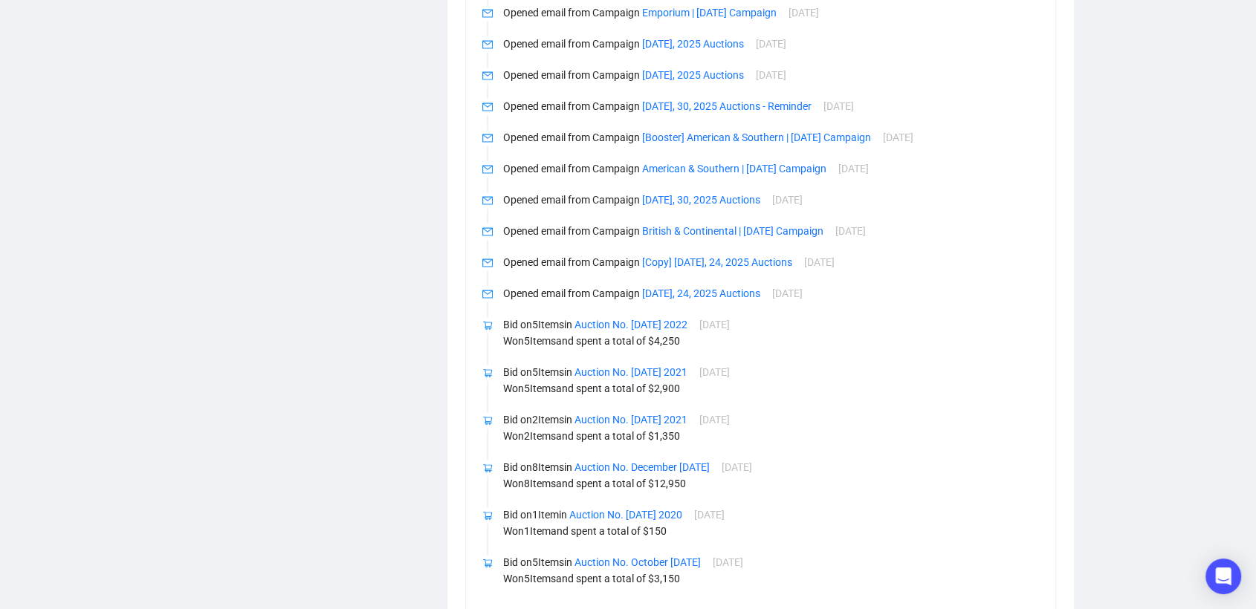
scroll to position [647, 0]
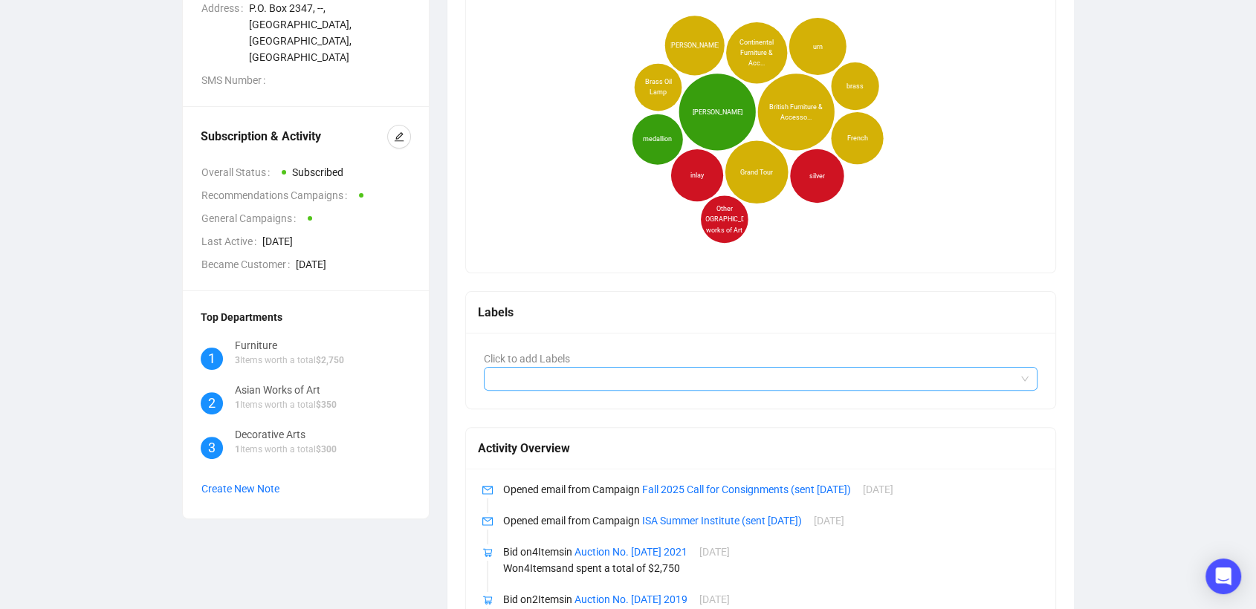
scroll to position [475, 0]
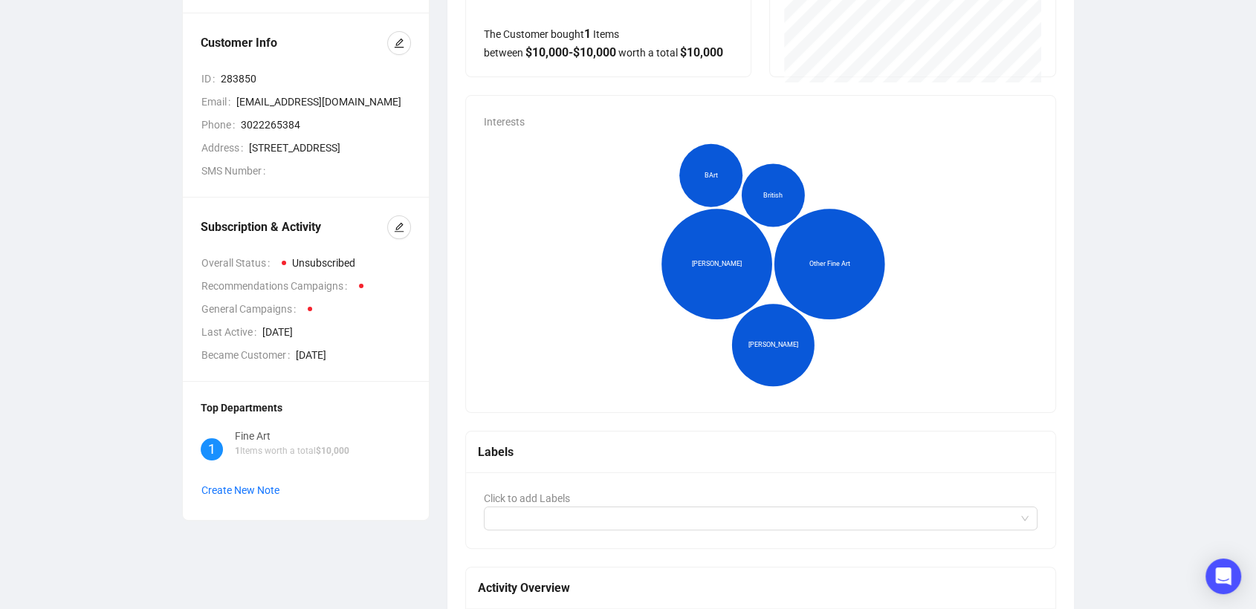
scroll to position [165, 0]
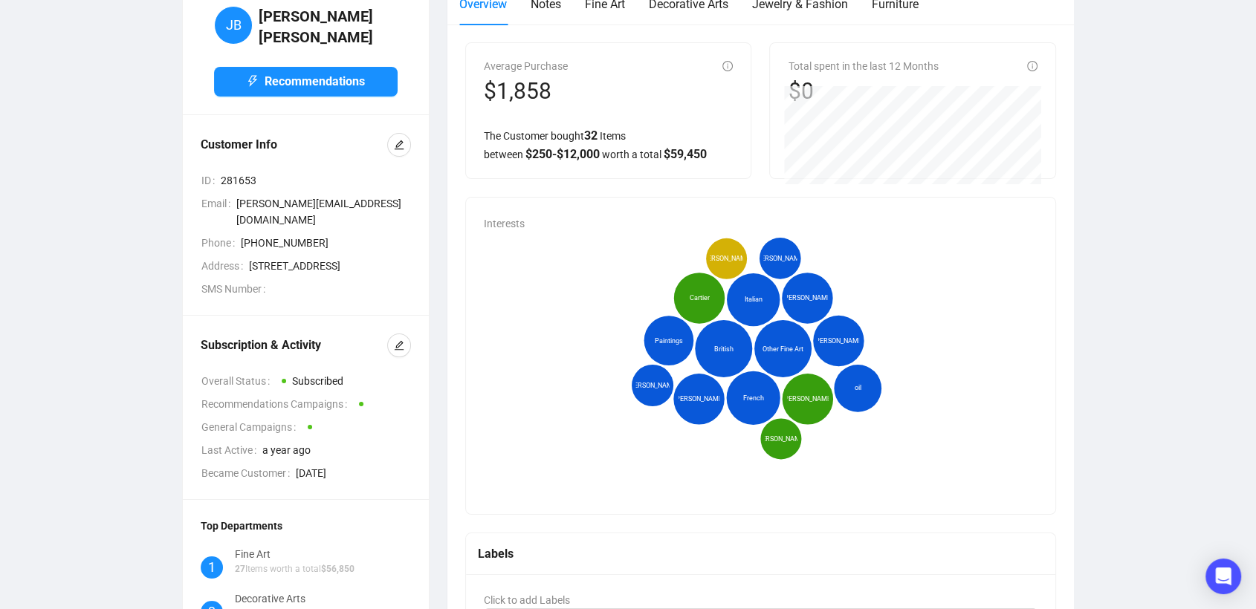
scroll to position [83, 0]
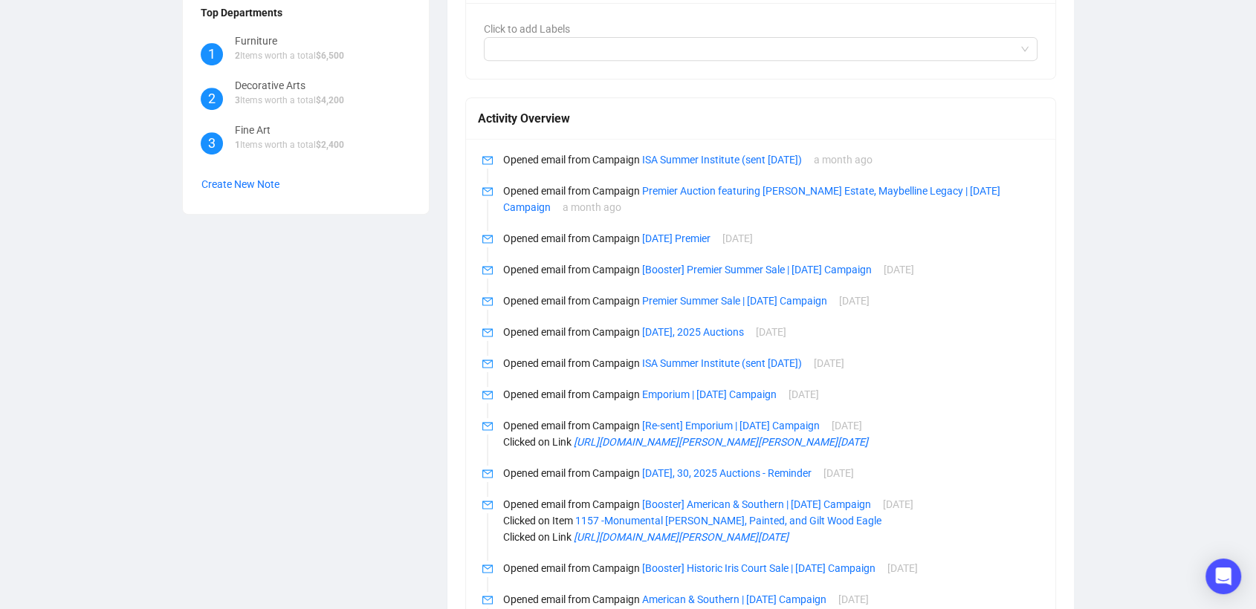
scroll to position [1025, 0]
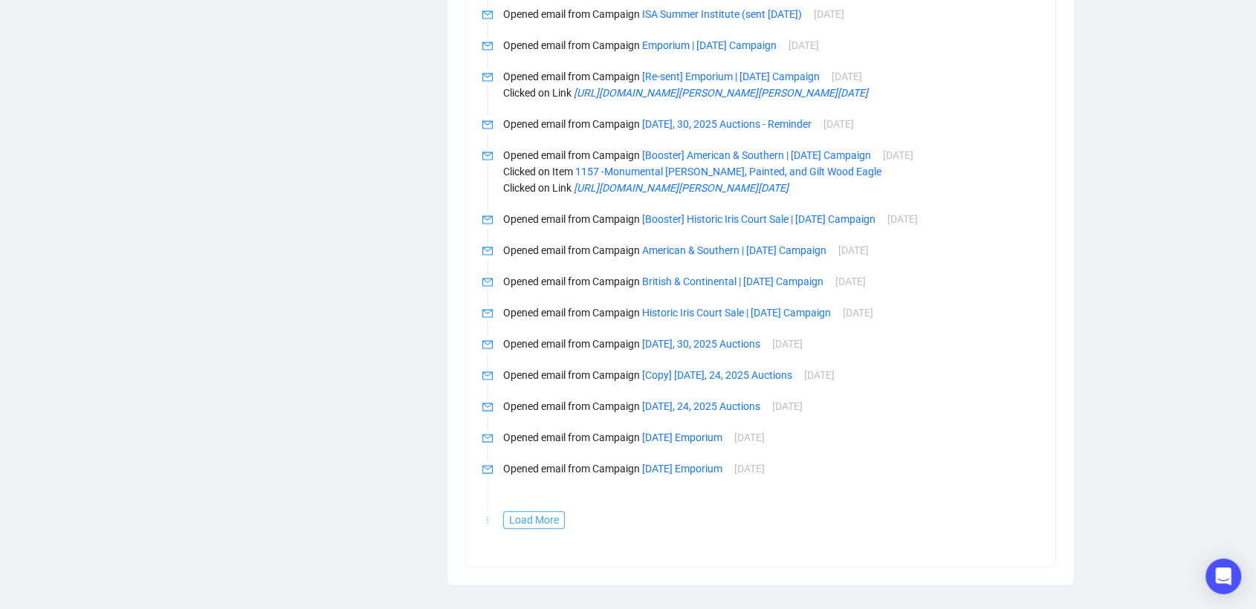
click at [556, 519] on span "Load More" at bounding box center [534, 520] width 50 height 16
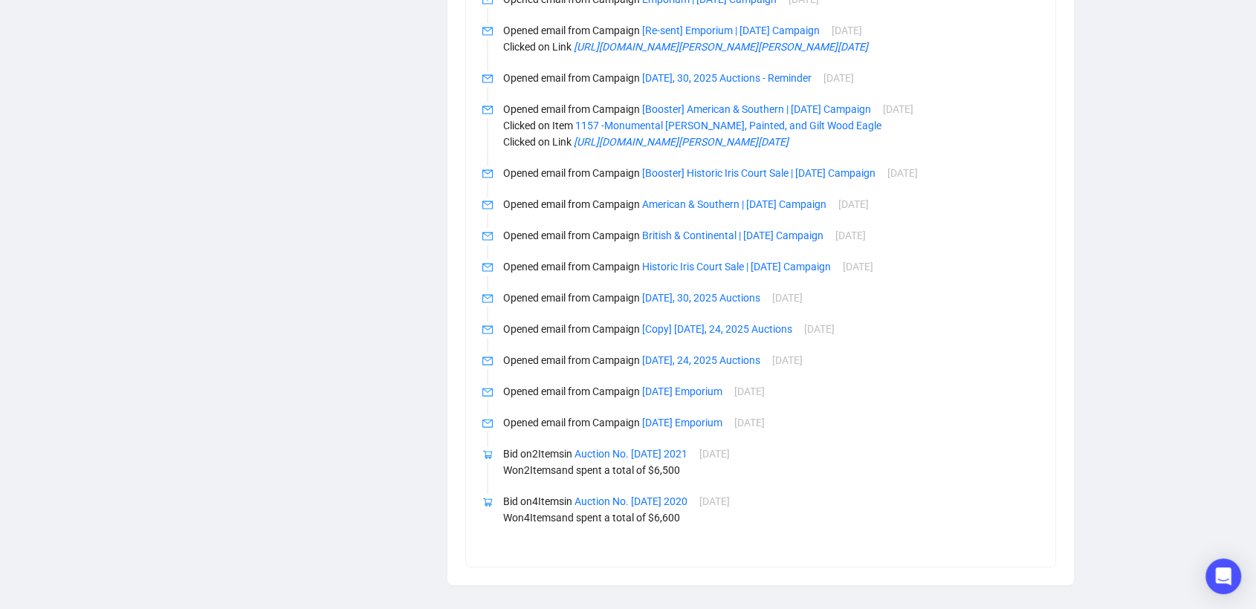
scroll to position [7, 0]
